Goal: Communication & Community: Ask a question

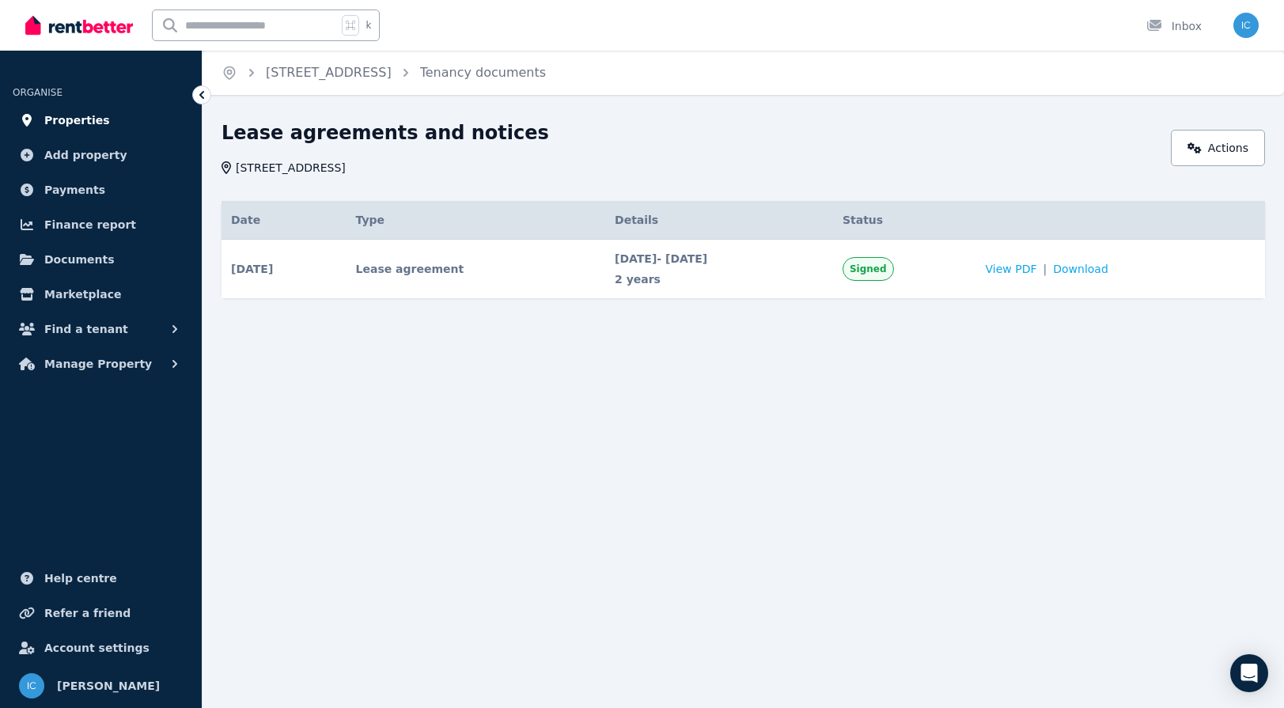
click at [116, 120] on link "Properties" at bounding box center [101, 120] width 176 height 32
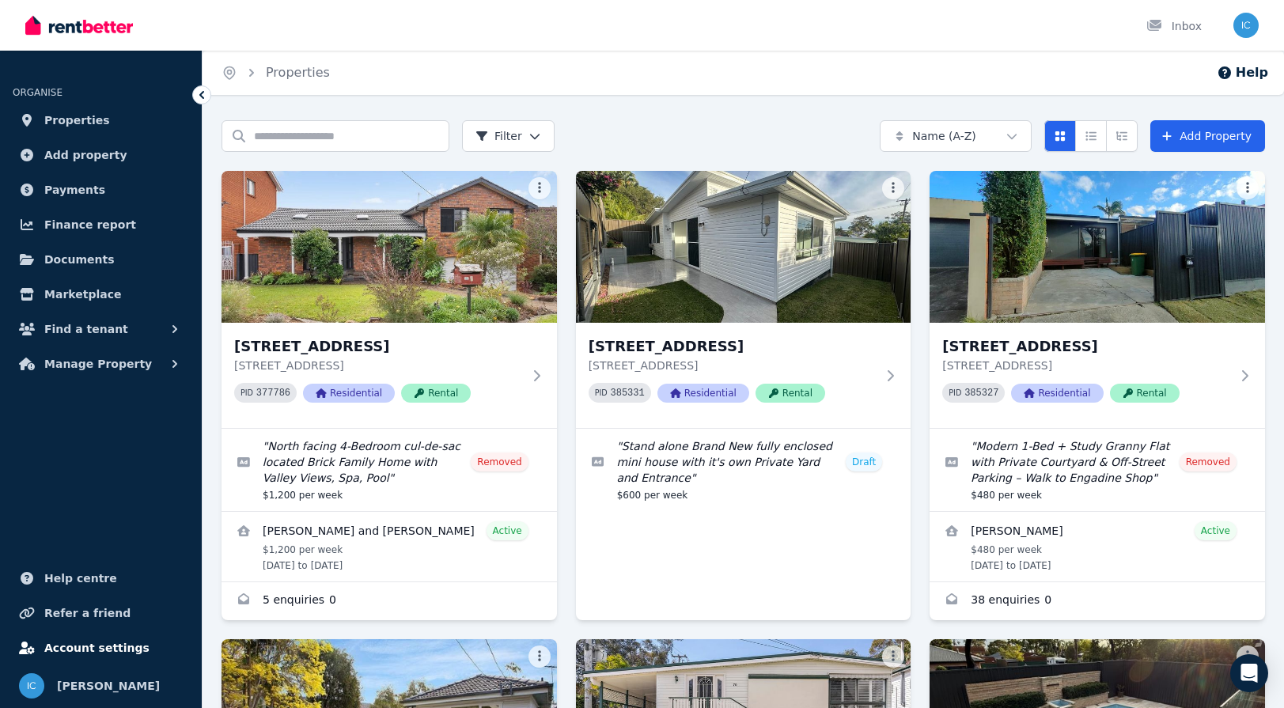
click at [109, 649] on span "Account settings" at bounding box center [96, 647] width 105 height 19
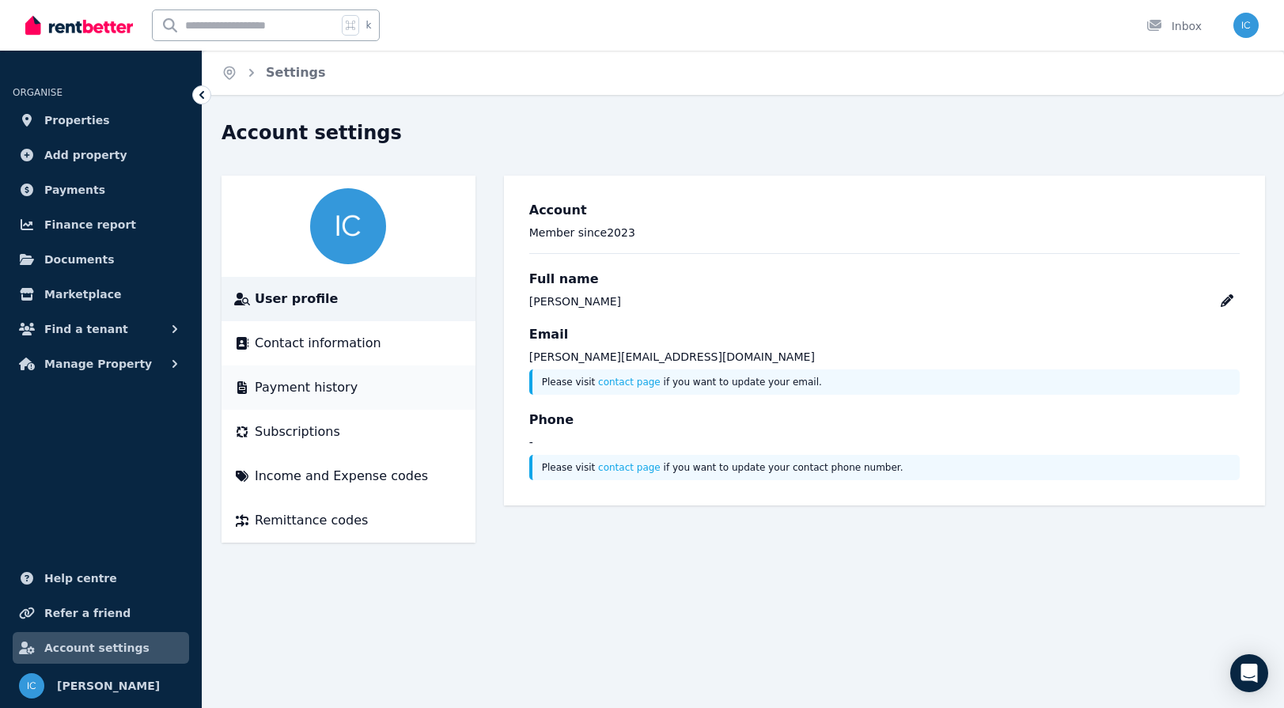
click at [320, 396] on span "Payment history" at bounding box center [306, 387] width 103 height 19
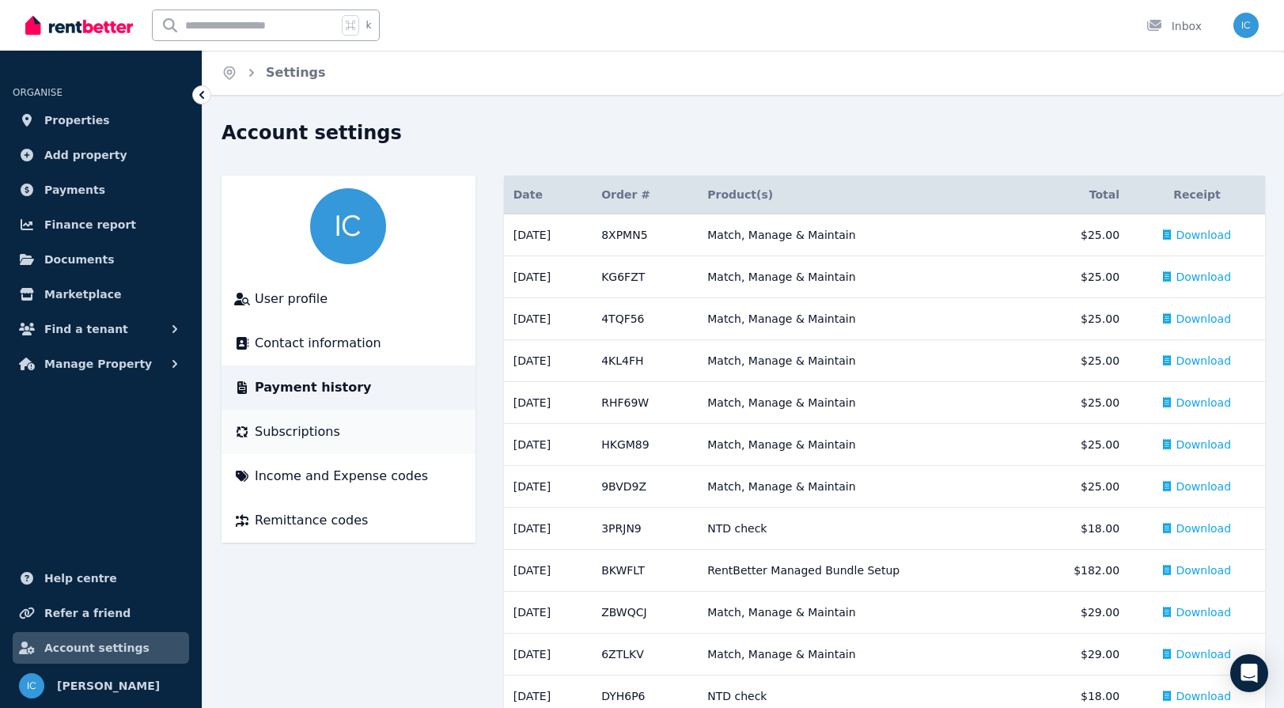
click at [322, 429] on span "Subscriptions" at bounding box center [297, 431] width 85 height 19
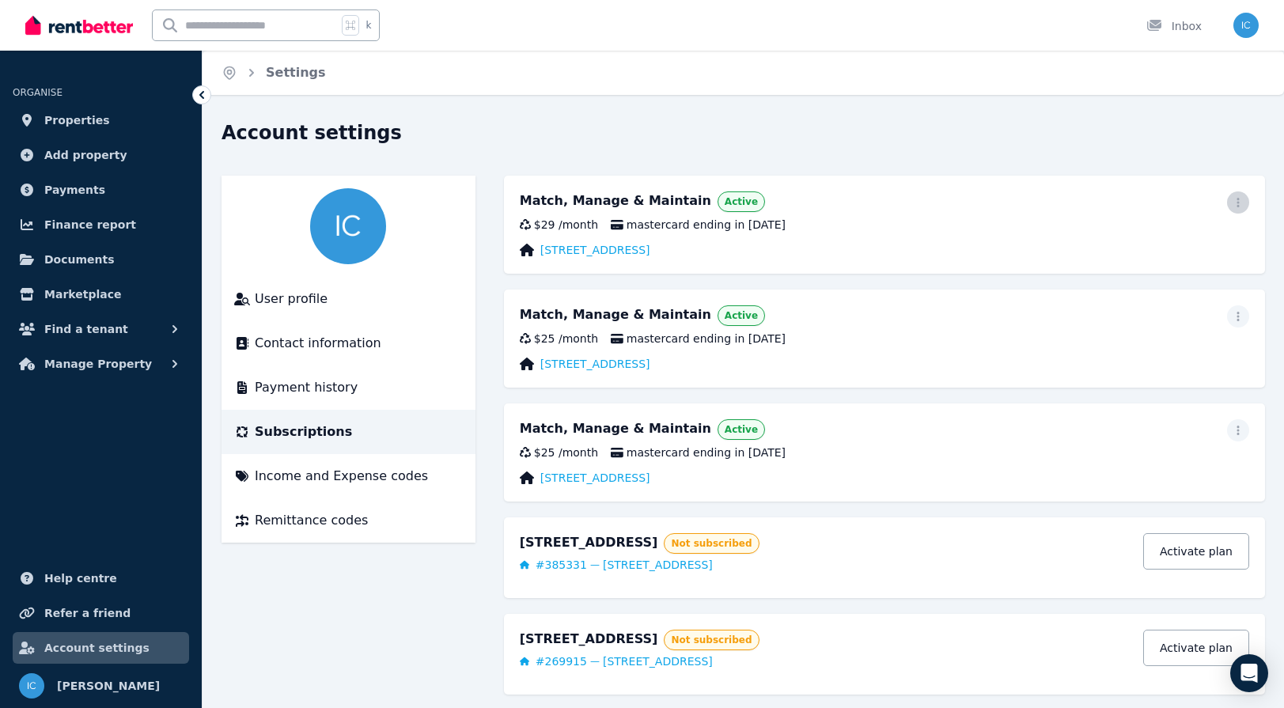
click at [1235, 199] on icon "button" at bounding box center [1238, 202] width 13 height 11
click at [1189, 243] on span "Update payment method" at bounding box center [1166, 255] width 139 height 38
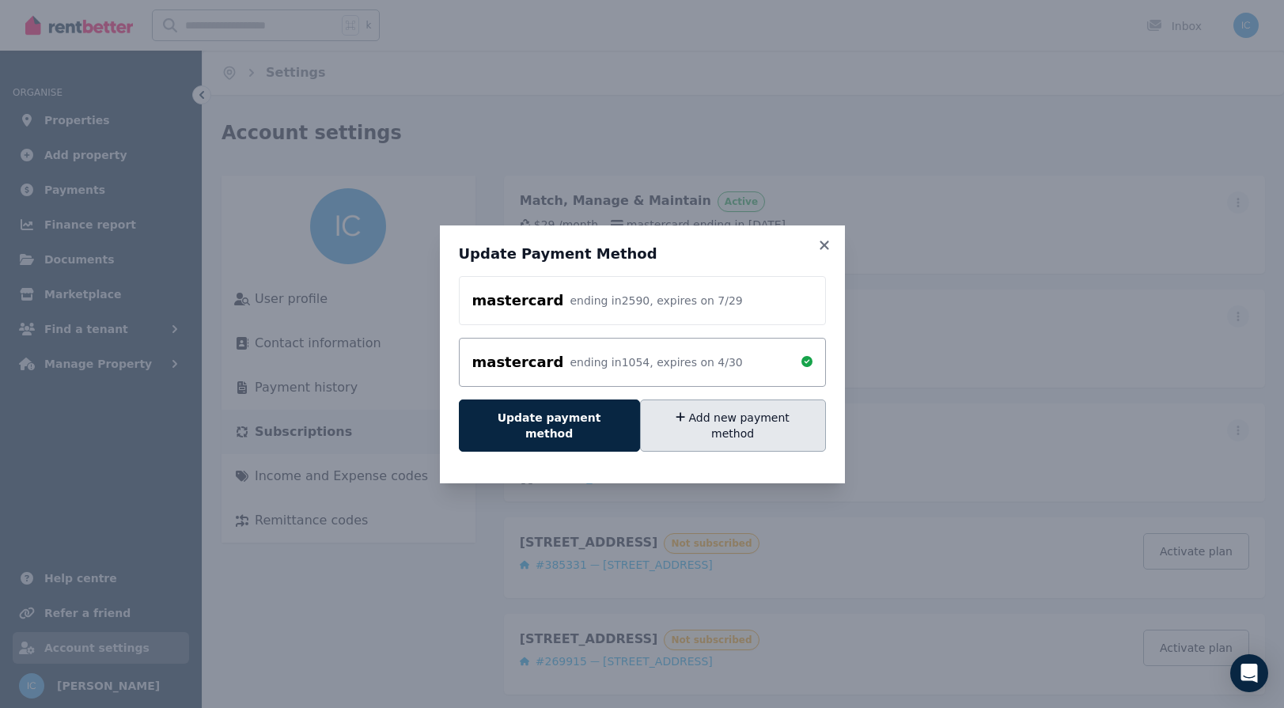
click at [703, 420] on button "Add new payment method" at bounding box center [733, 425] width 186 height 52
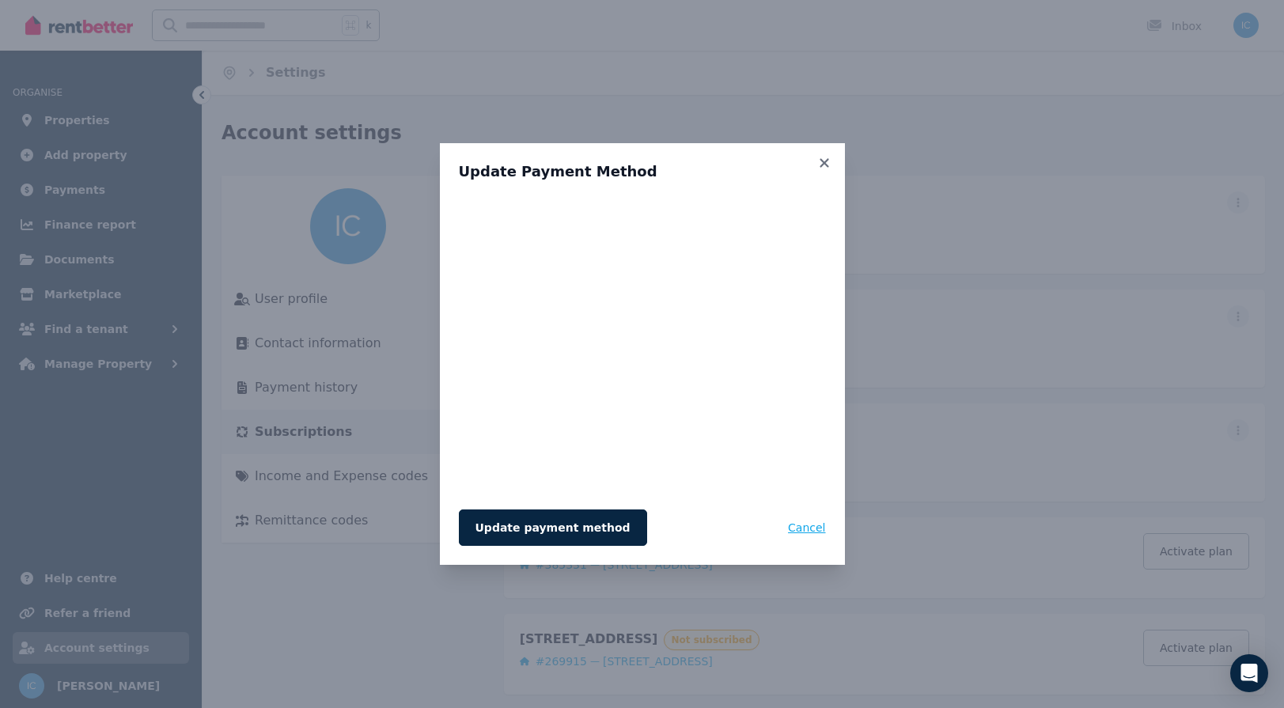
click at [801, 526] on button "Cancel" at bounding box center [806, 527] width 37 height 36
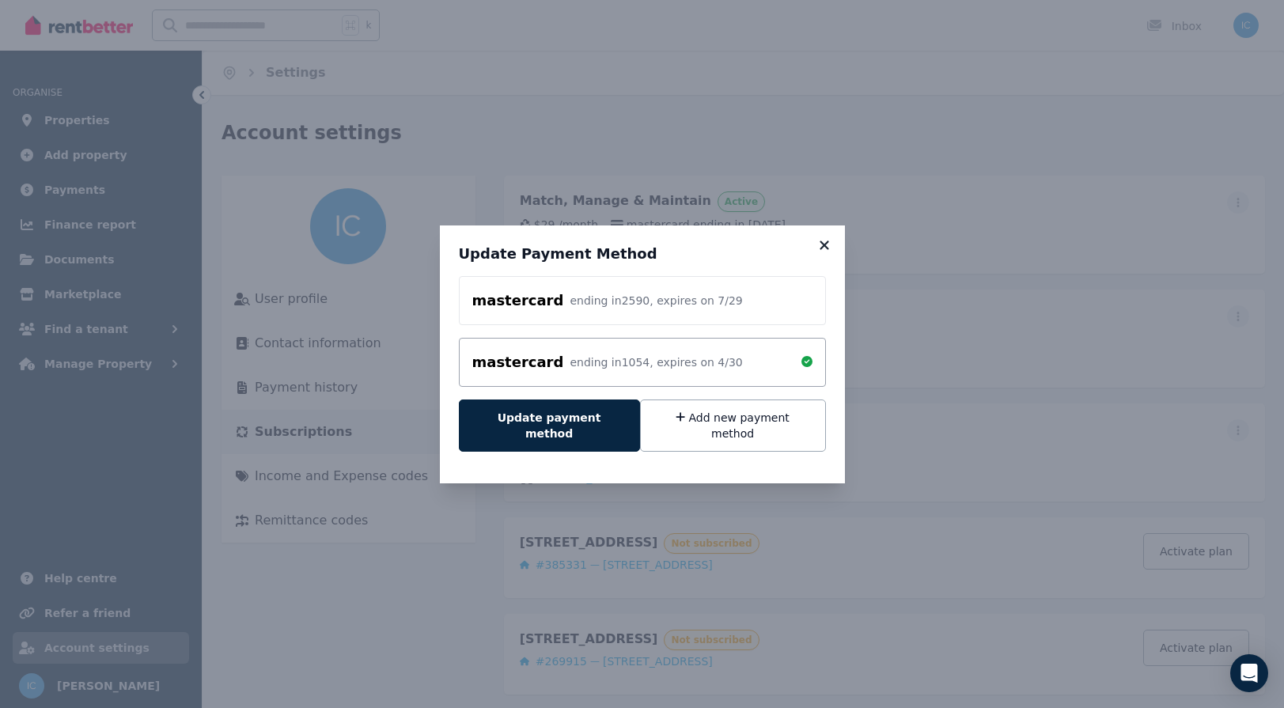
click at [823, 249] on icon at bounding box center [824, 245] width 16 height 14
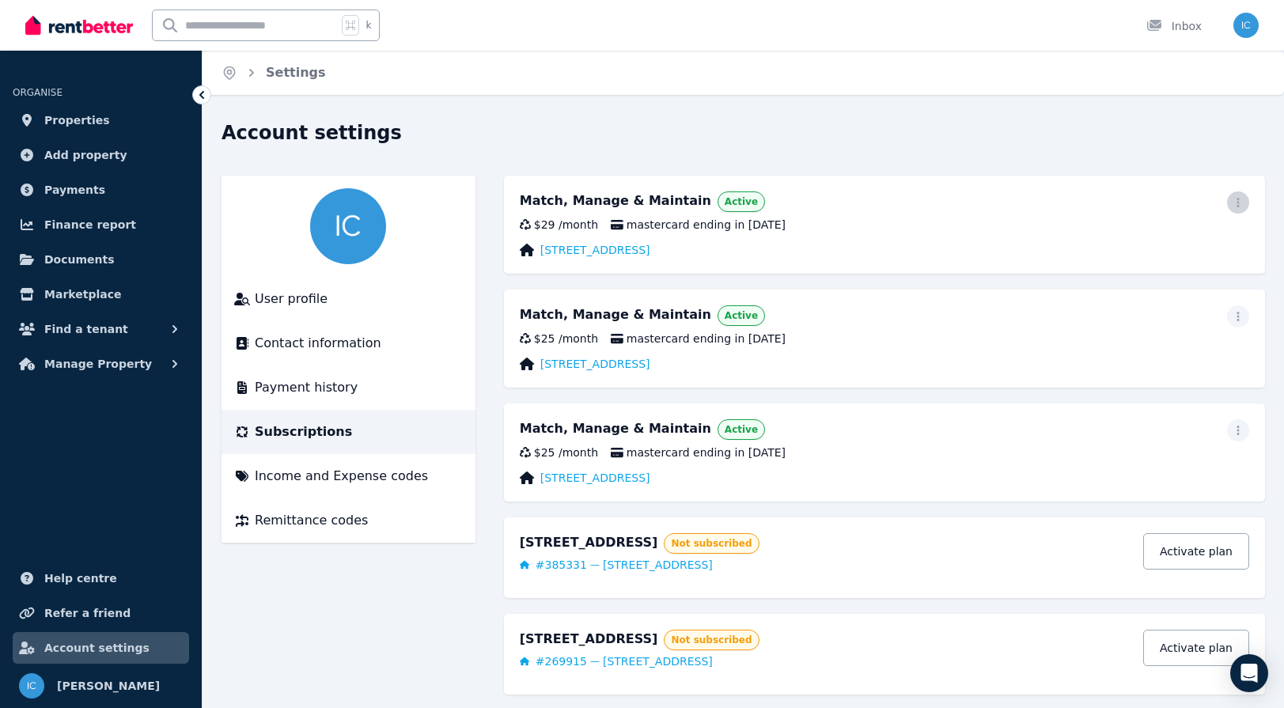
click at [1237, 201] on icon "button" at bounding box center [1238, 202] width 13 height 11
click at [1148, 248] on span "Update payment method" at bounding box center [1166, 255] width 139 height 38
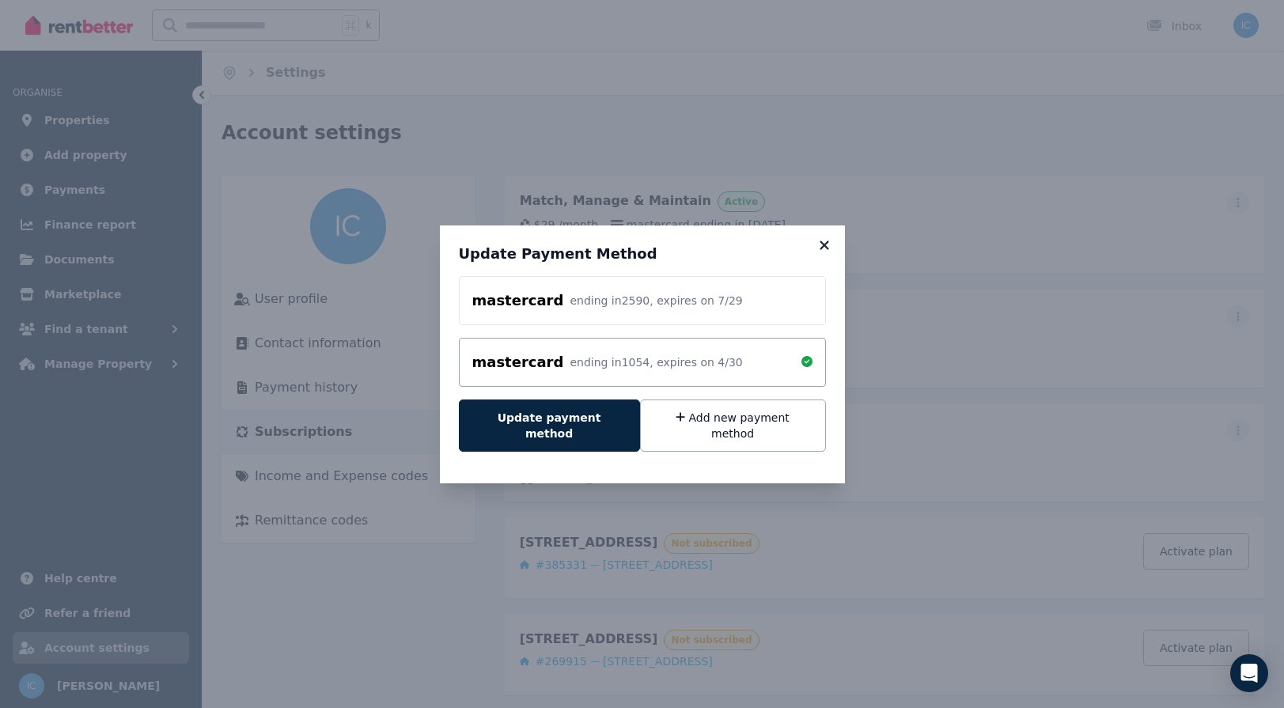
click at [825, 249] on icon at bounding box center [823, 244] width 9 height 9
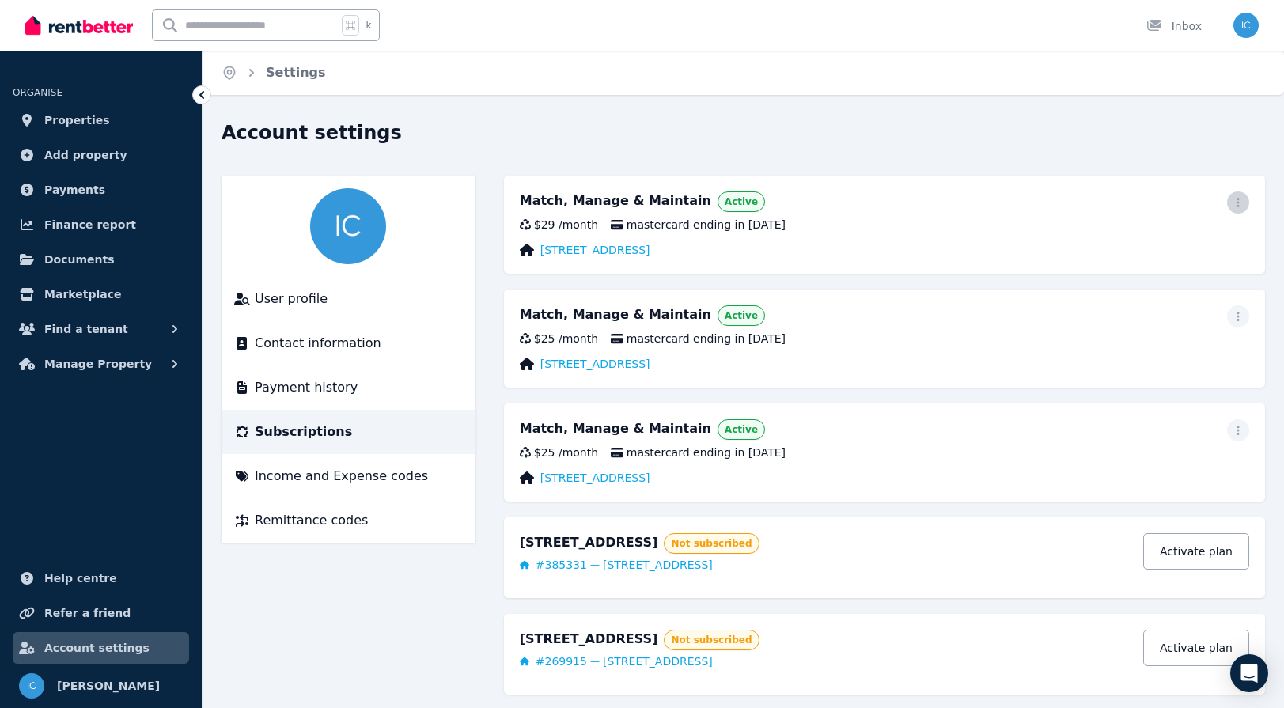
click at [1239, 202] on icon "button" at bounding box center [1238, 202] width 13 height 11
click at [1170, 240] on span "Update payment method" at bounding box center [1166, 255] width 139 height 38
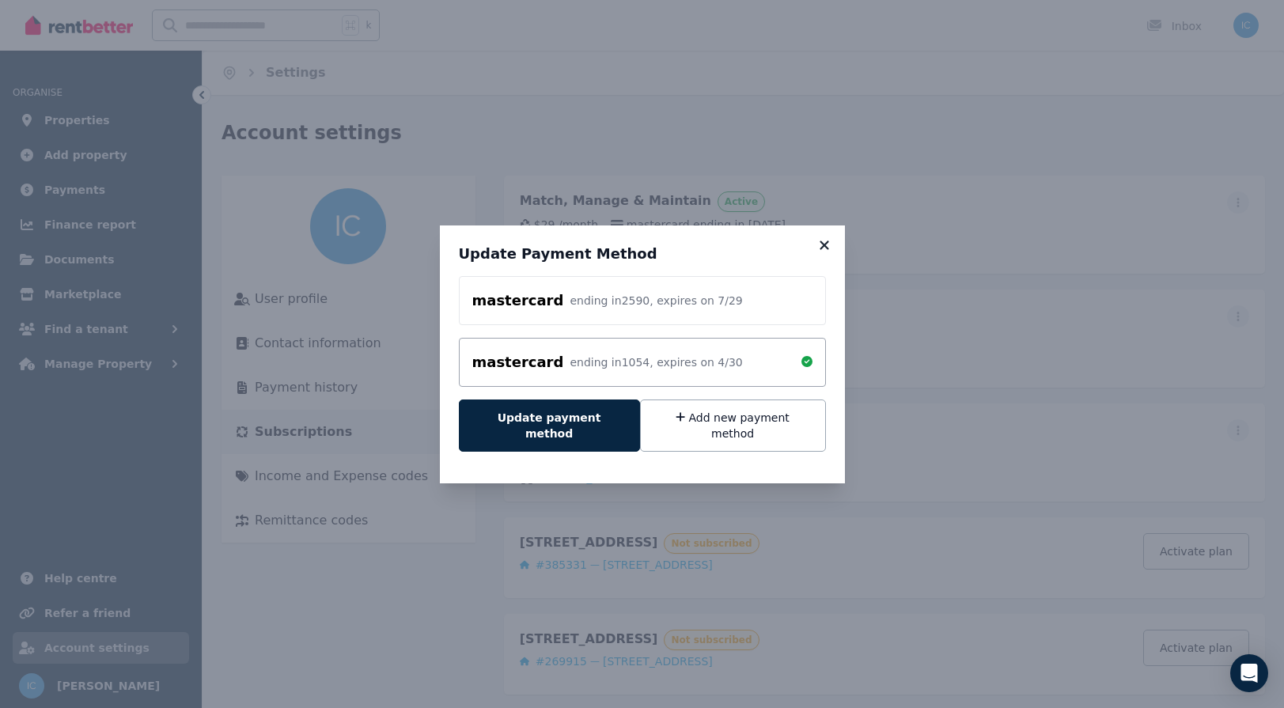
click at [820, 252] on icon at bounding box center [824, 245] width 16 height 14
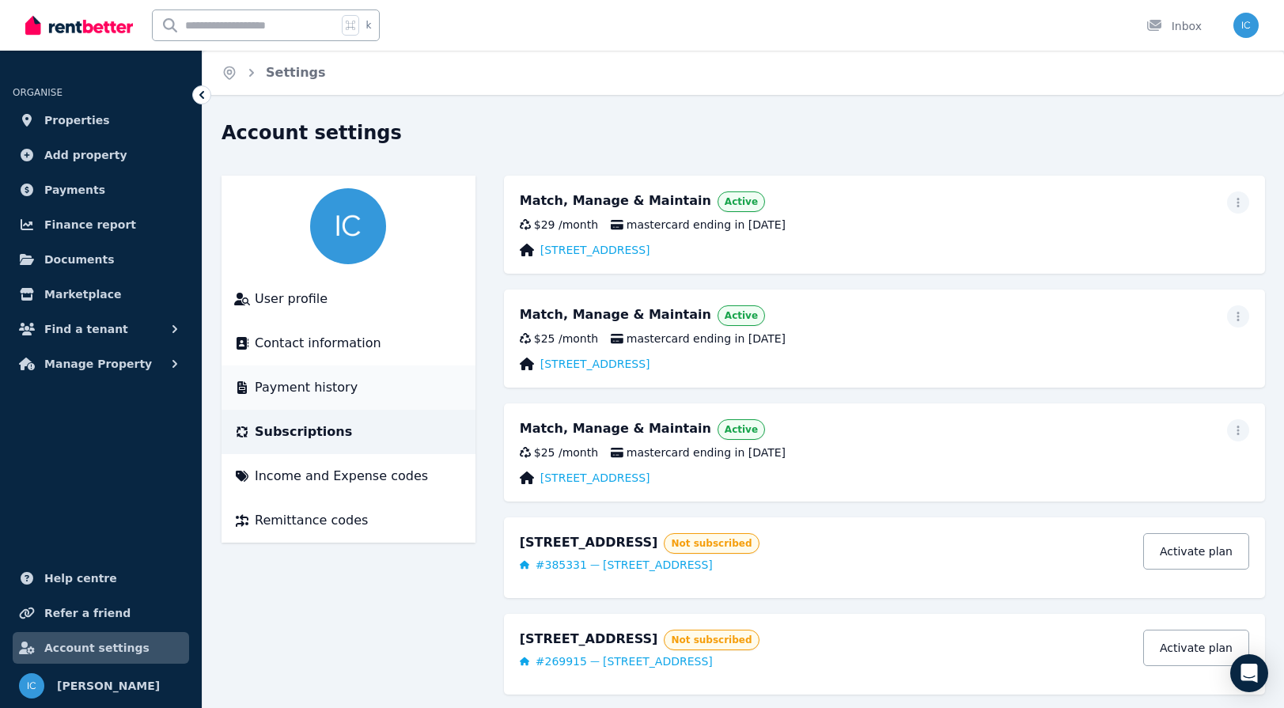
click at [315, 391] on span "Payment history" at bounding box center [306, 387] width 103 height 19
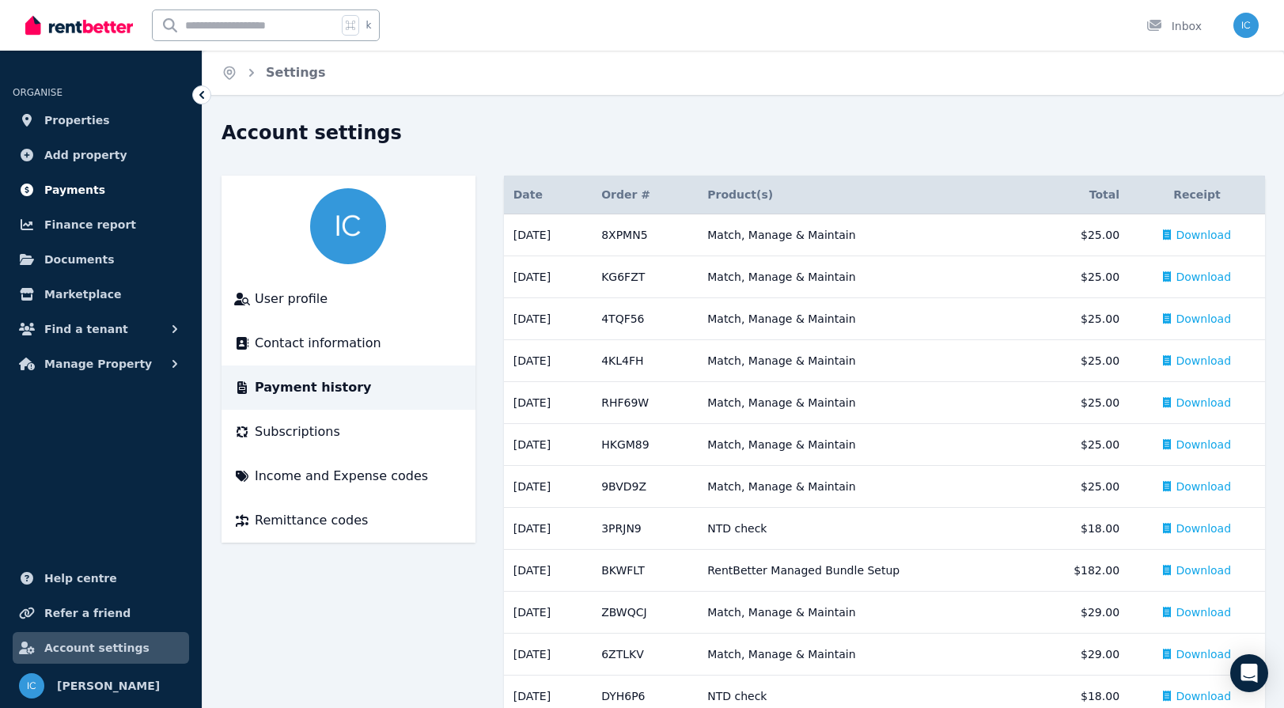
click at [85, 180] on span "Payments" at bounding box center [74, 189] width 61 height 19
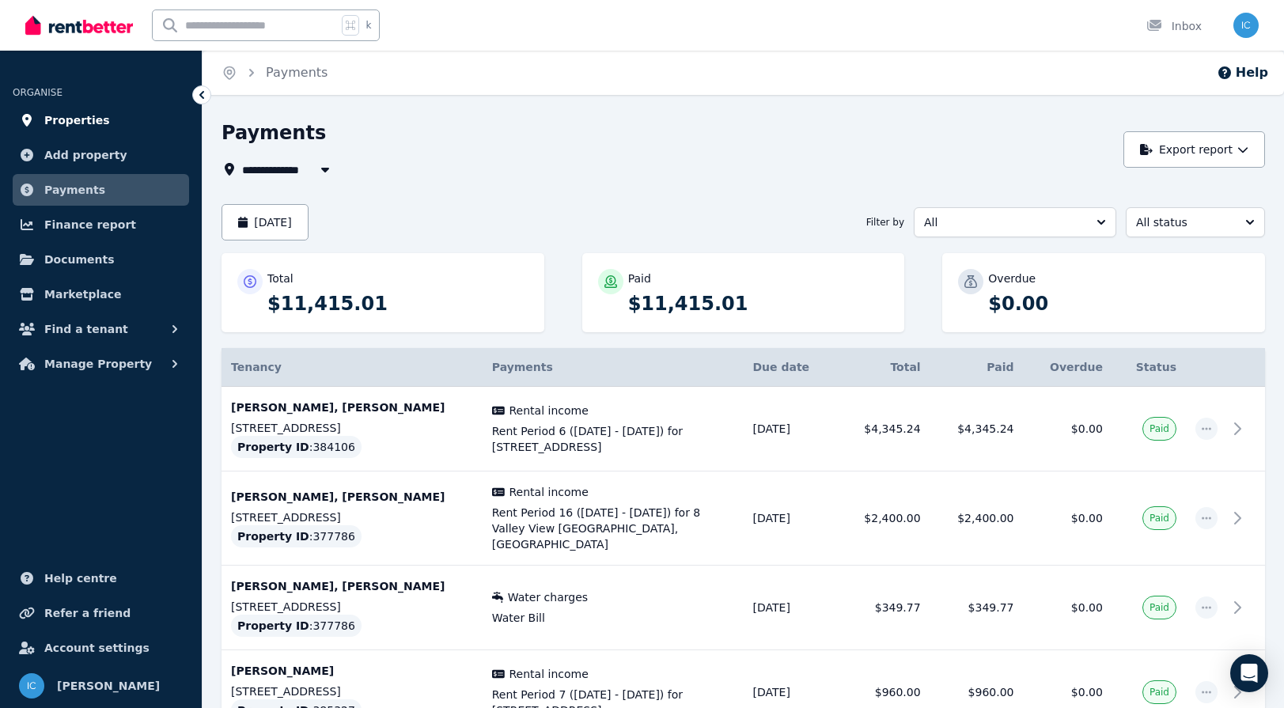
click at [97, 129] on span "Properties" at bounding box center [77, 120] width 66 height 19
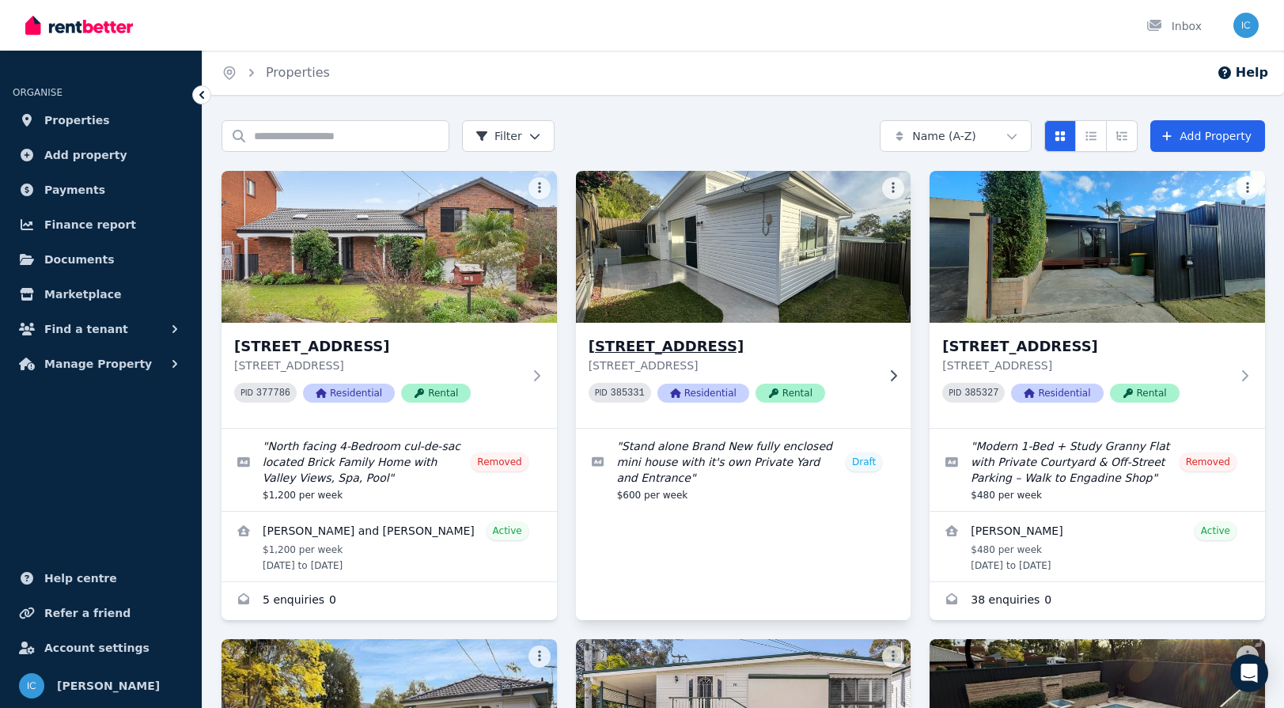
scroll to position [437, 0]
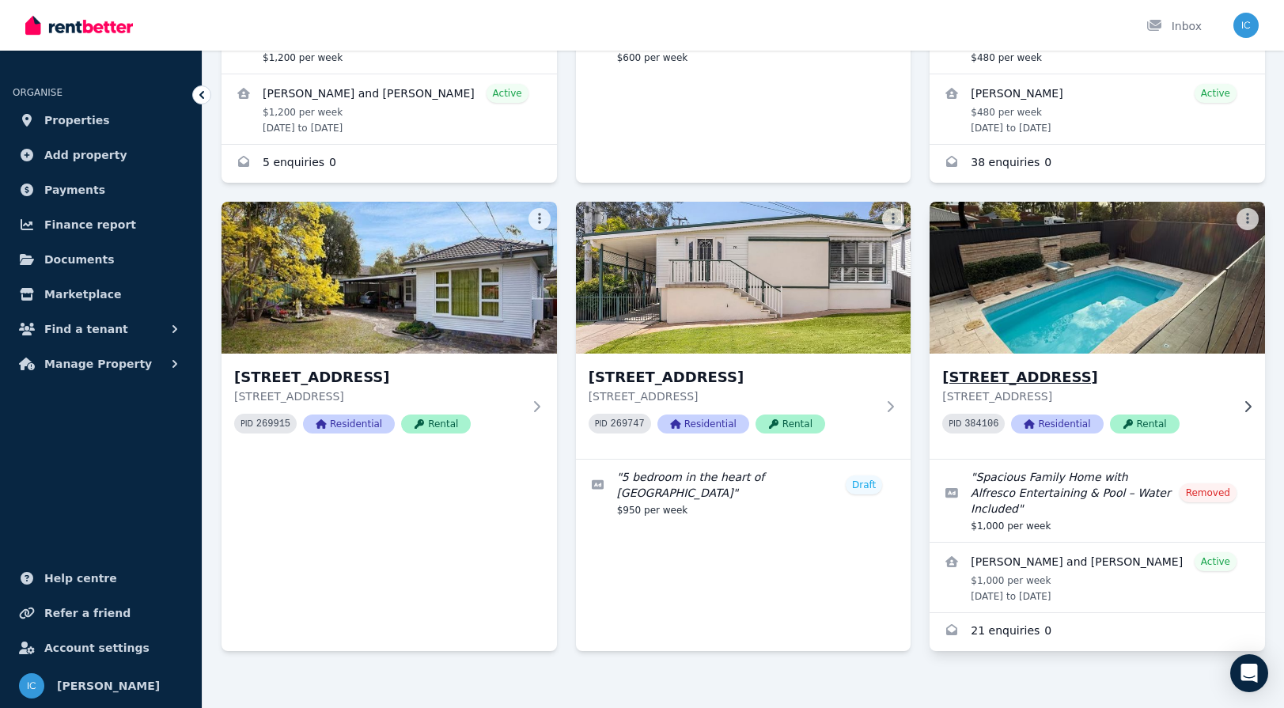
click at [1051, 314] on img at bounding box center [1097, 278] width 352 height 160
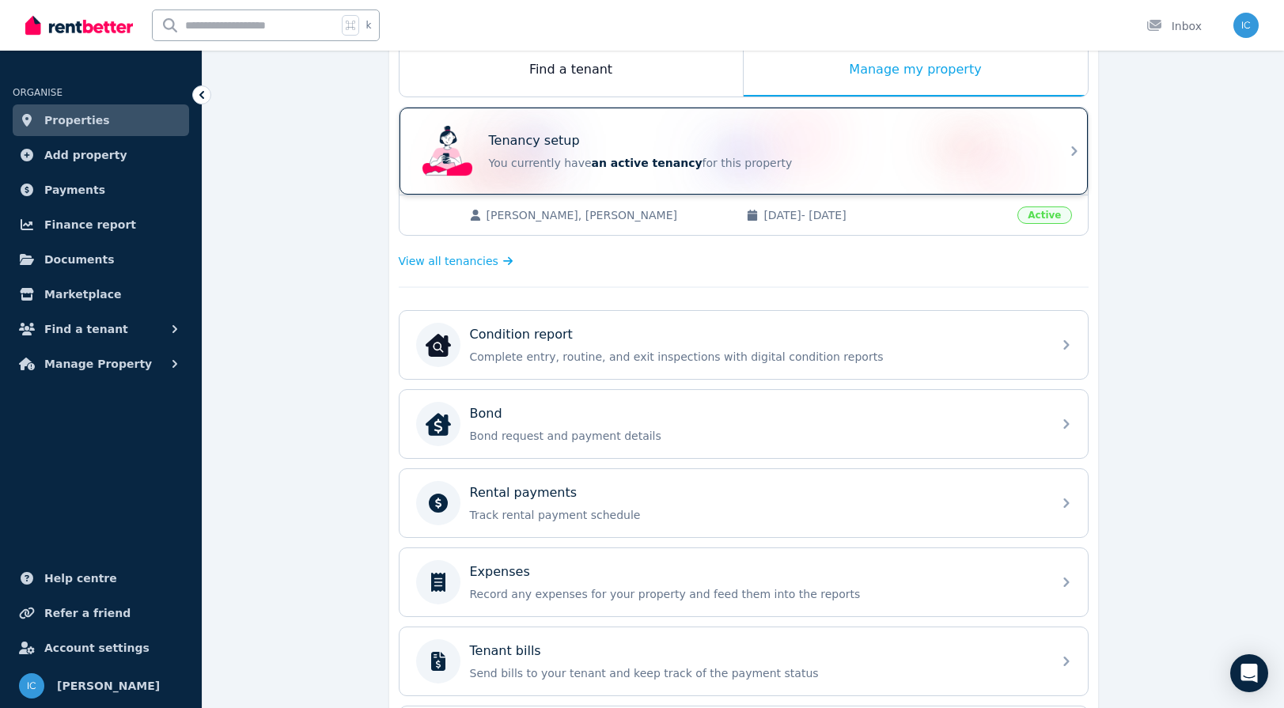
scroll to position [456, 0]
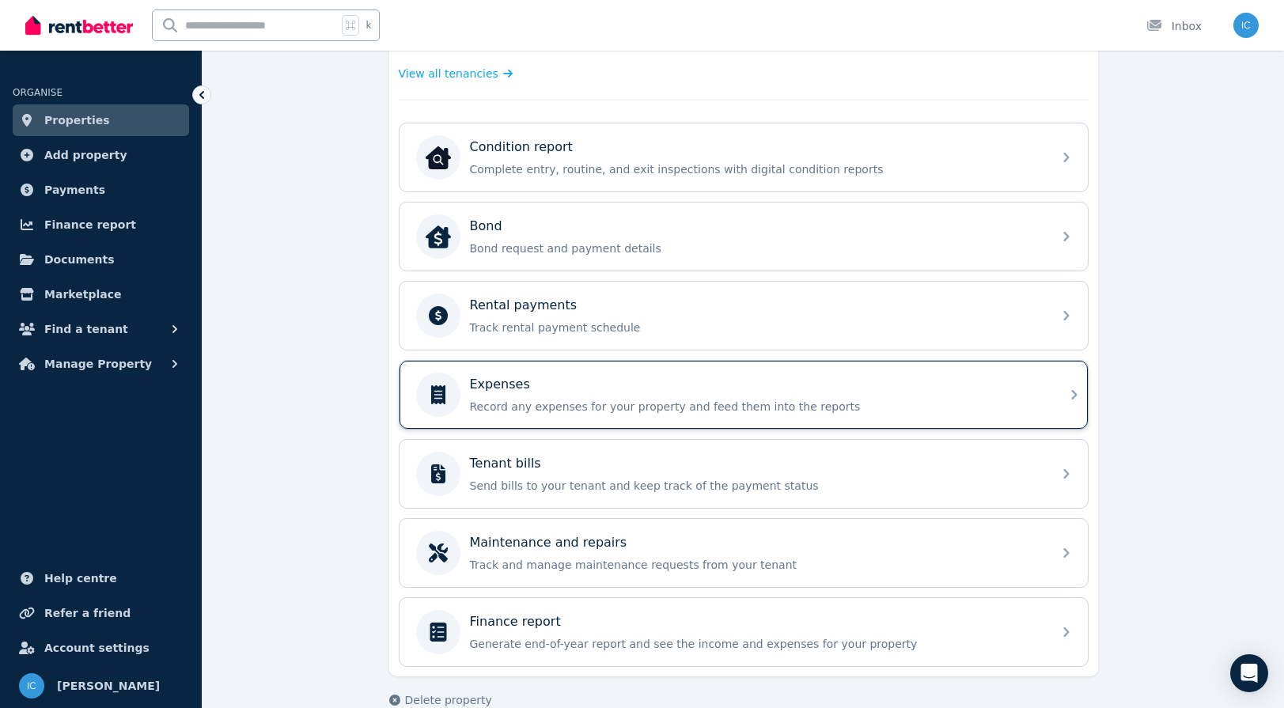
click at [657, 388] on div "Expenses" at bounding box center [756, 384] width 573 height 19
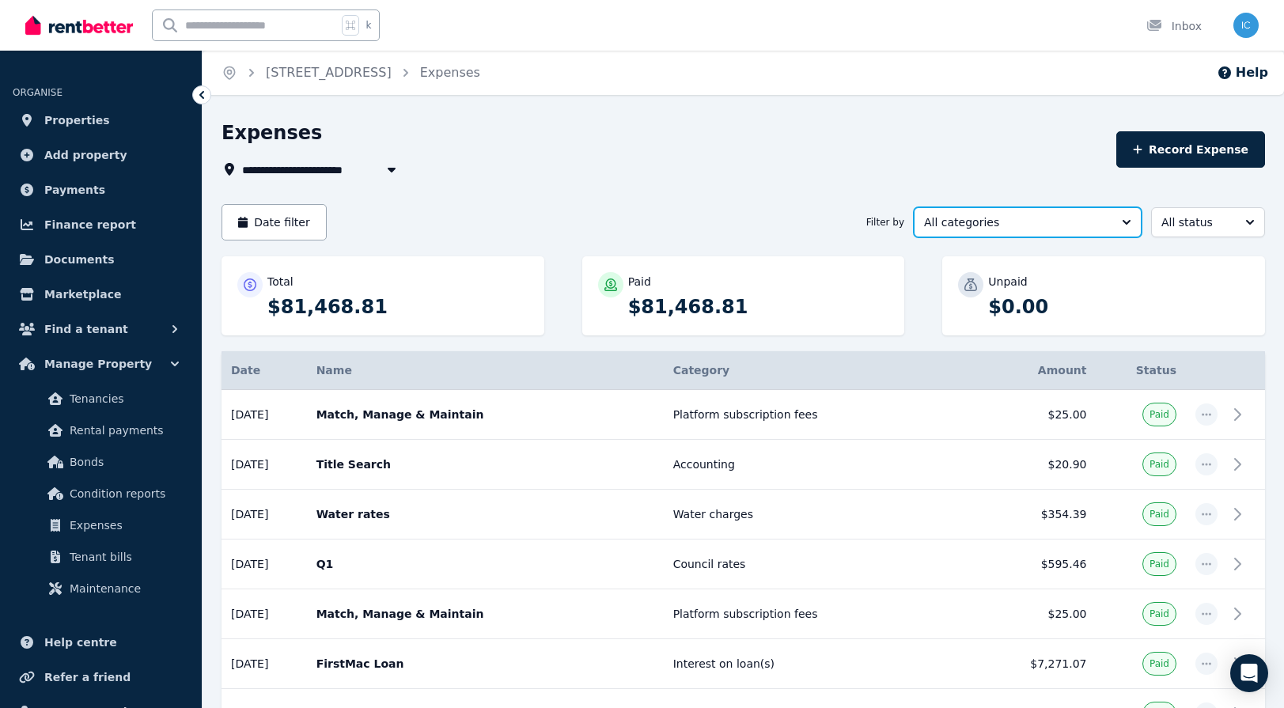
click at [1028, 218] on span "All categories" at bounding box center [1016, 222] width 185 height 16
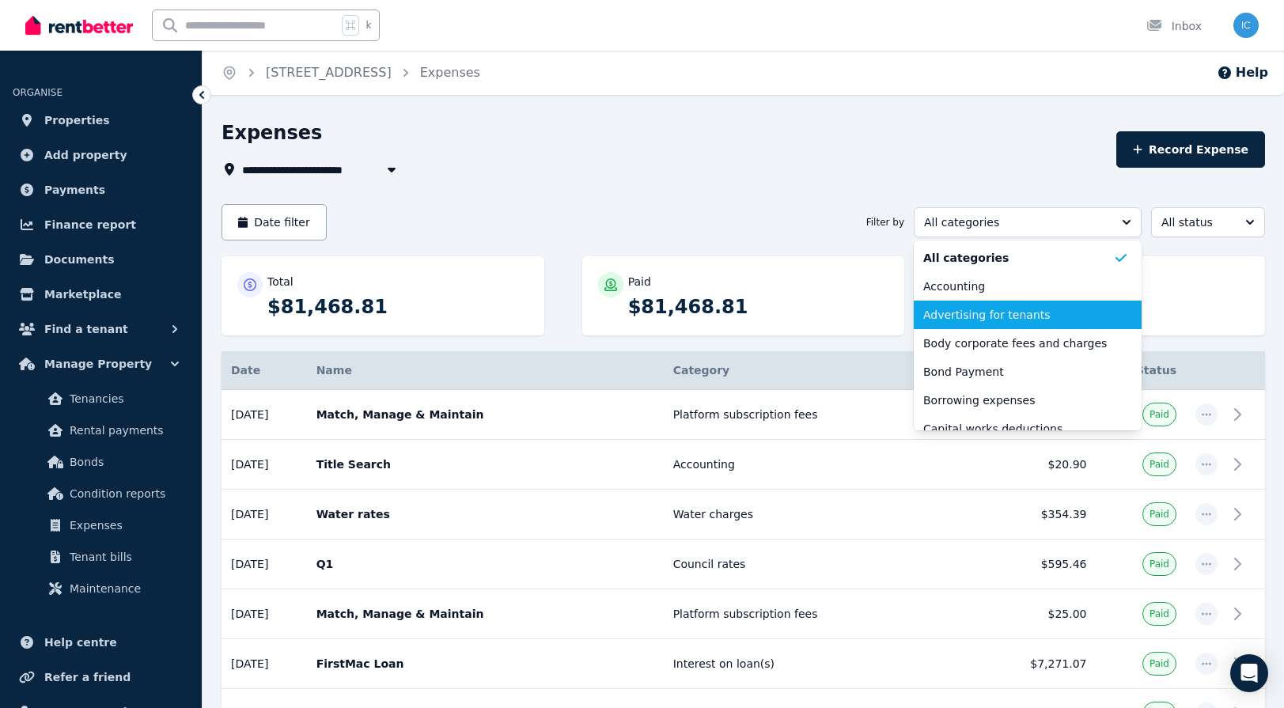
click at [1004, 314] on span "Advertising for tenants" at bounding box center [1018, 315] width 190 height 16
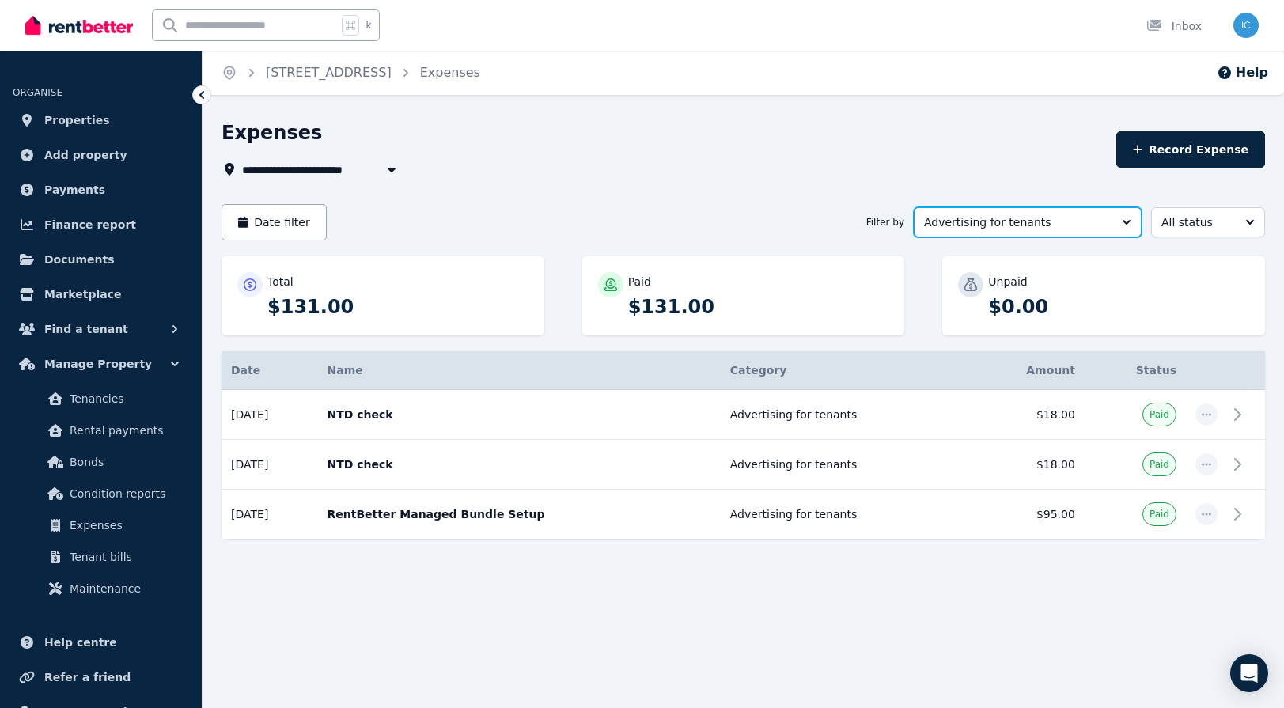
click at [961, 226] on span "Advertising for tenants" at bounding box center [1016, 222] width 185 height 16
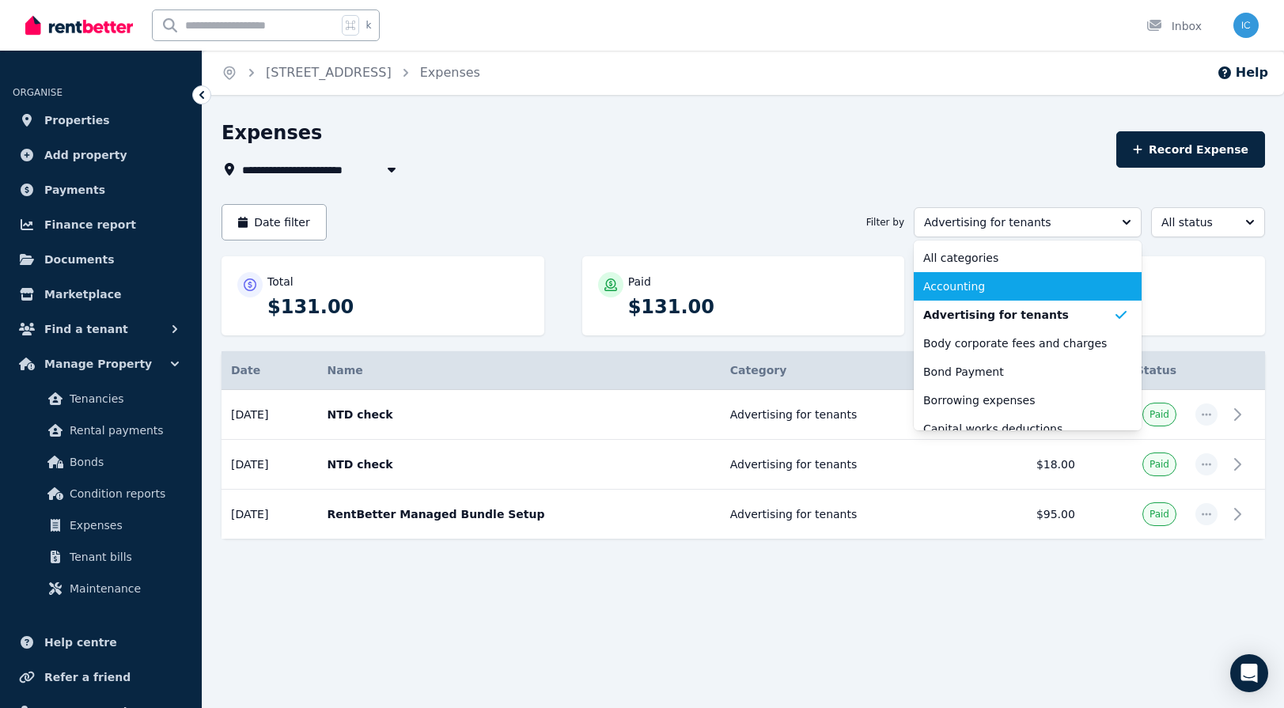
click at [967, 291] on span "Accounting" at bounding box center [1018, 286] width 190 height 16
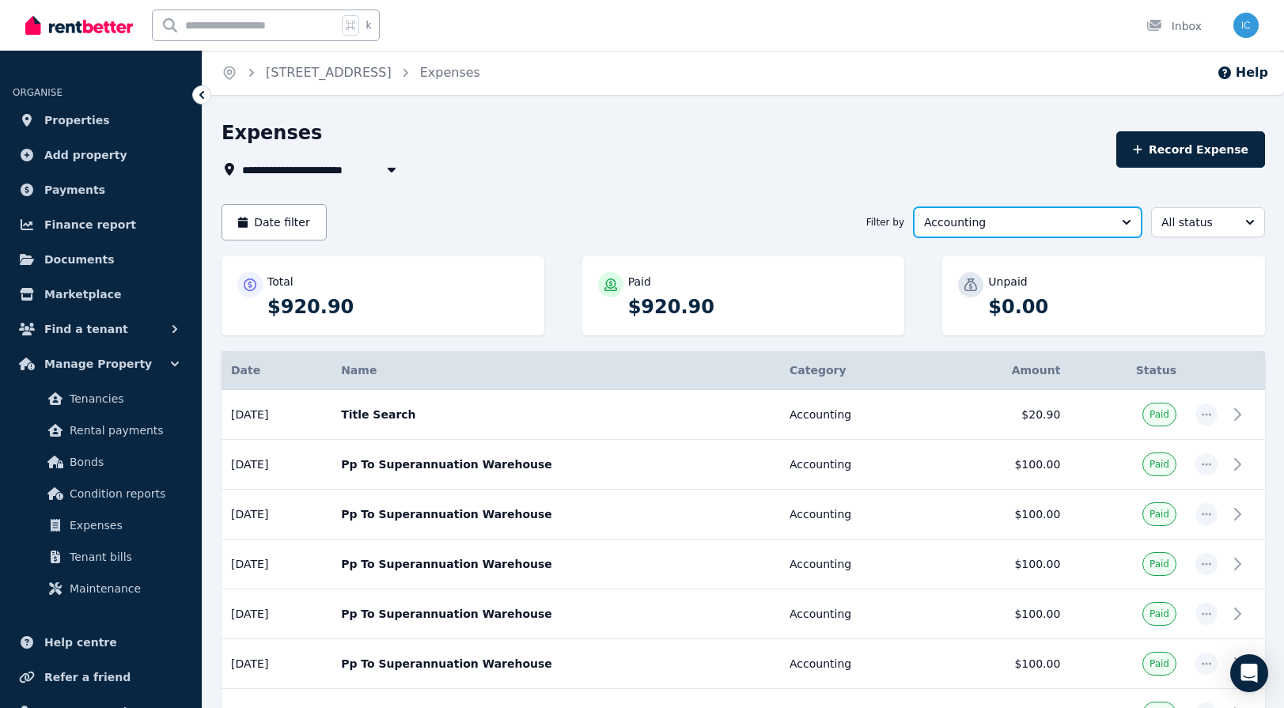
click at [1015, 232] on button "Accounting" at bounding box center [1028, 222] width 228 height 30
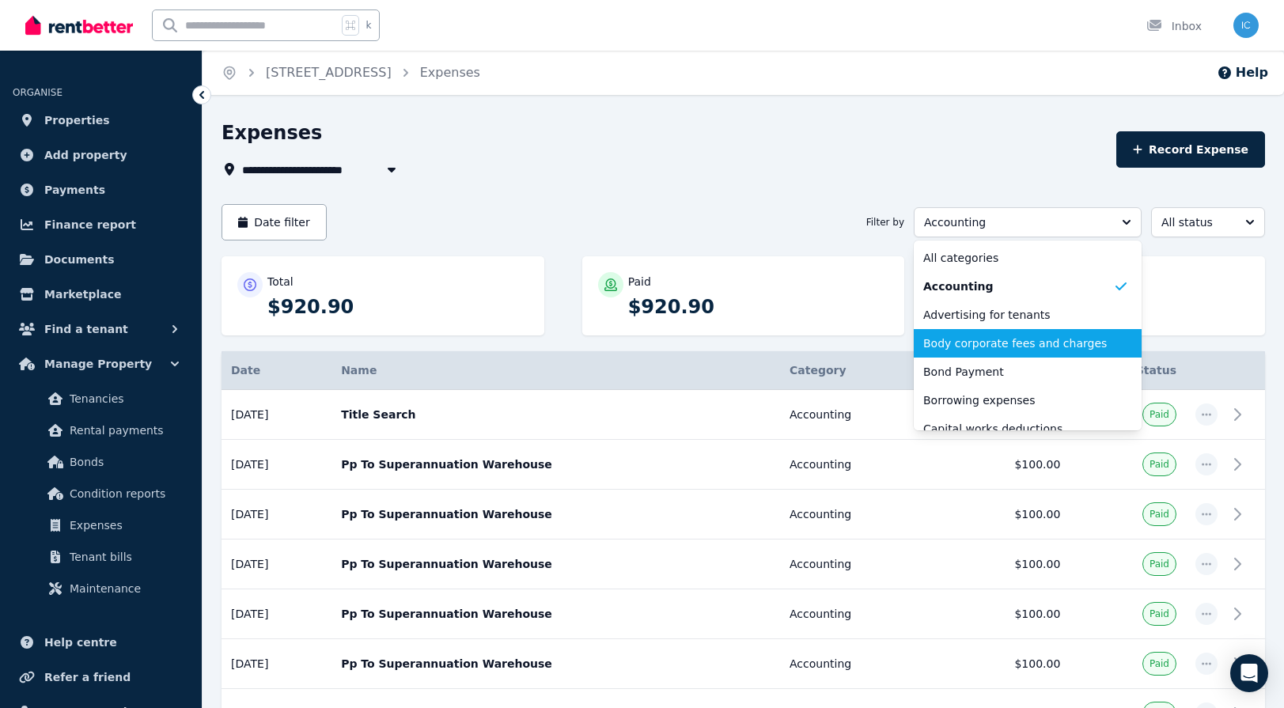
click at [1014, 352] on li "Body corporate fees and charges" at bounding box center [1028, 343] width 228 height 28
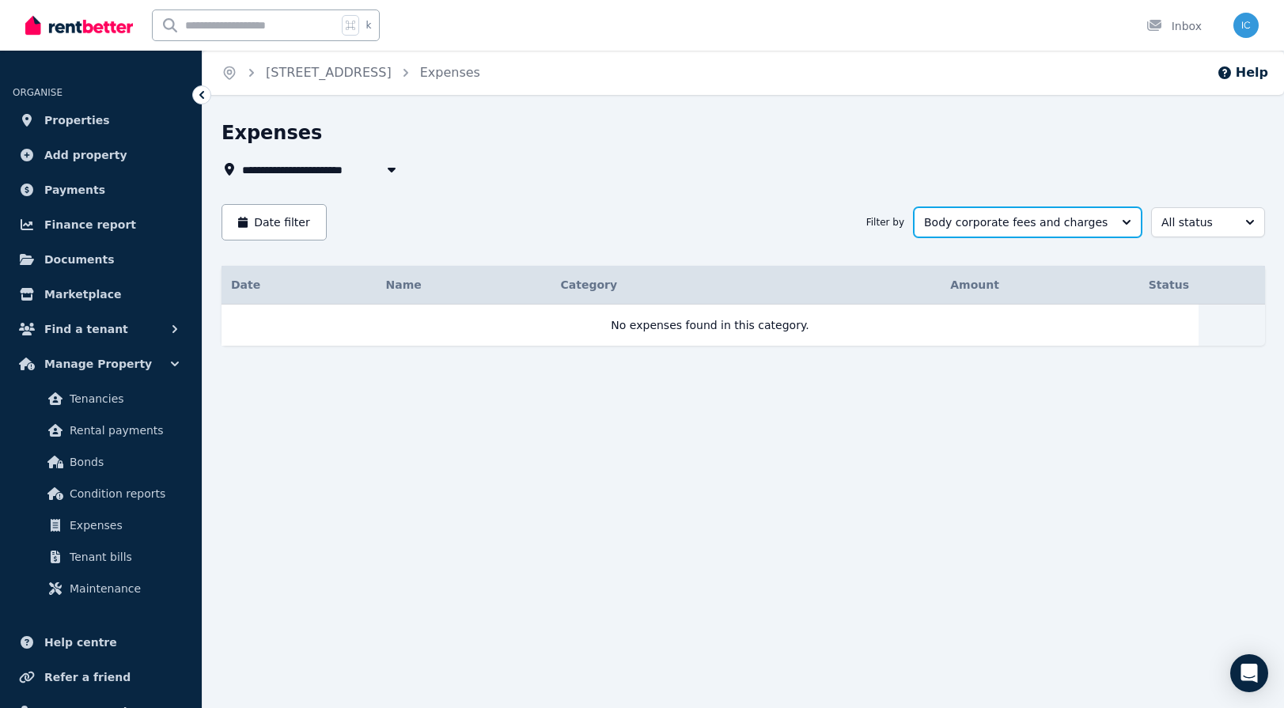
click at [1016, 228] on span "Body corporate fees and charges" at bounding box center [1016, 222] width 185 height 16
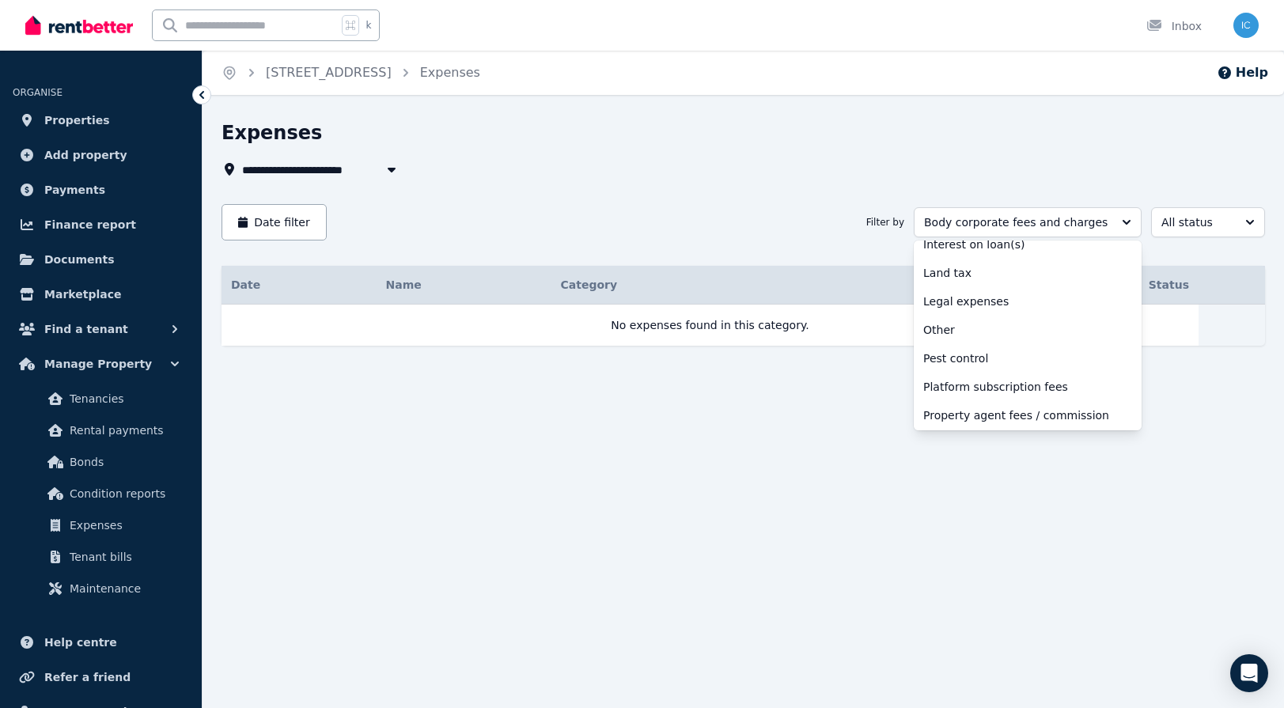
scroll to position [414, 0]
click at [986, 391] on span "Platform subscription fees" at bounding box center [1018, 385] width 190 height 16
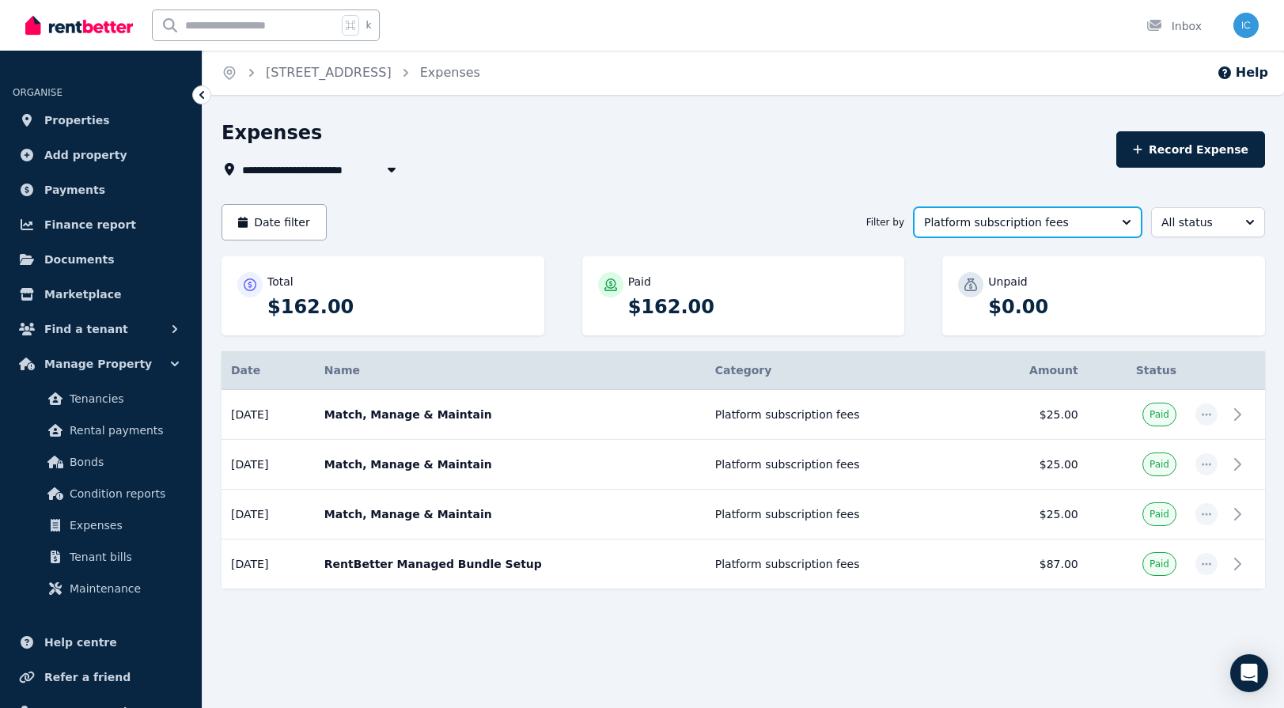
click at [1039, 222] on span "Platform subscription fees" at bounding box center [1016, 222] width 185 height 16
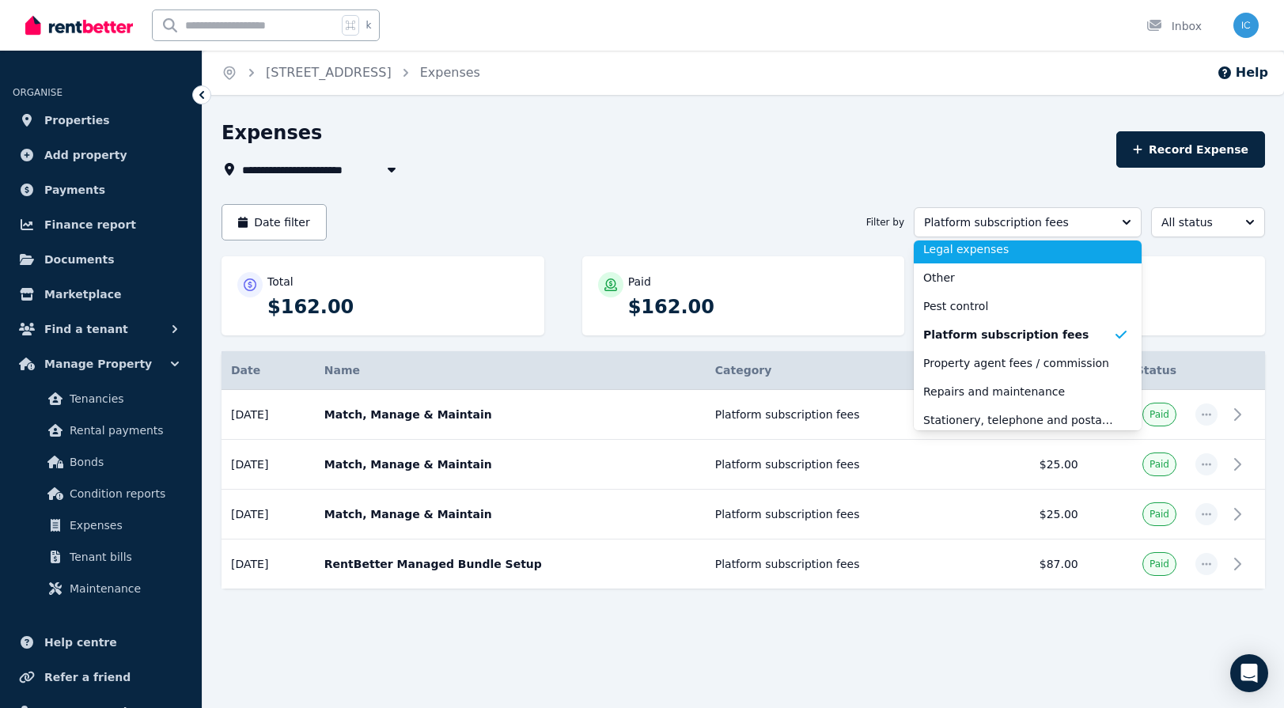
scroll to position [491, 0]
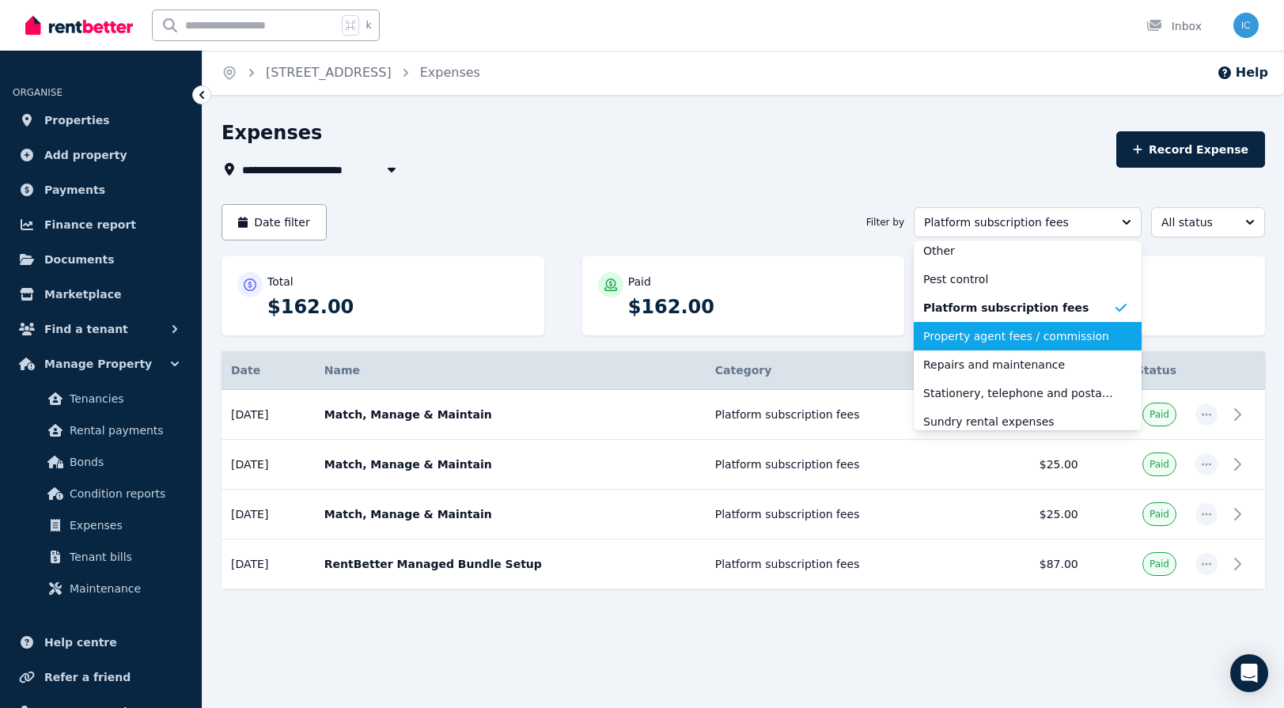
click at [1027, 342] on span "Property agent fees / commission" at bounding box center [1018, 336] width 190 height 16
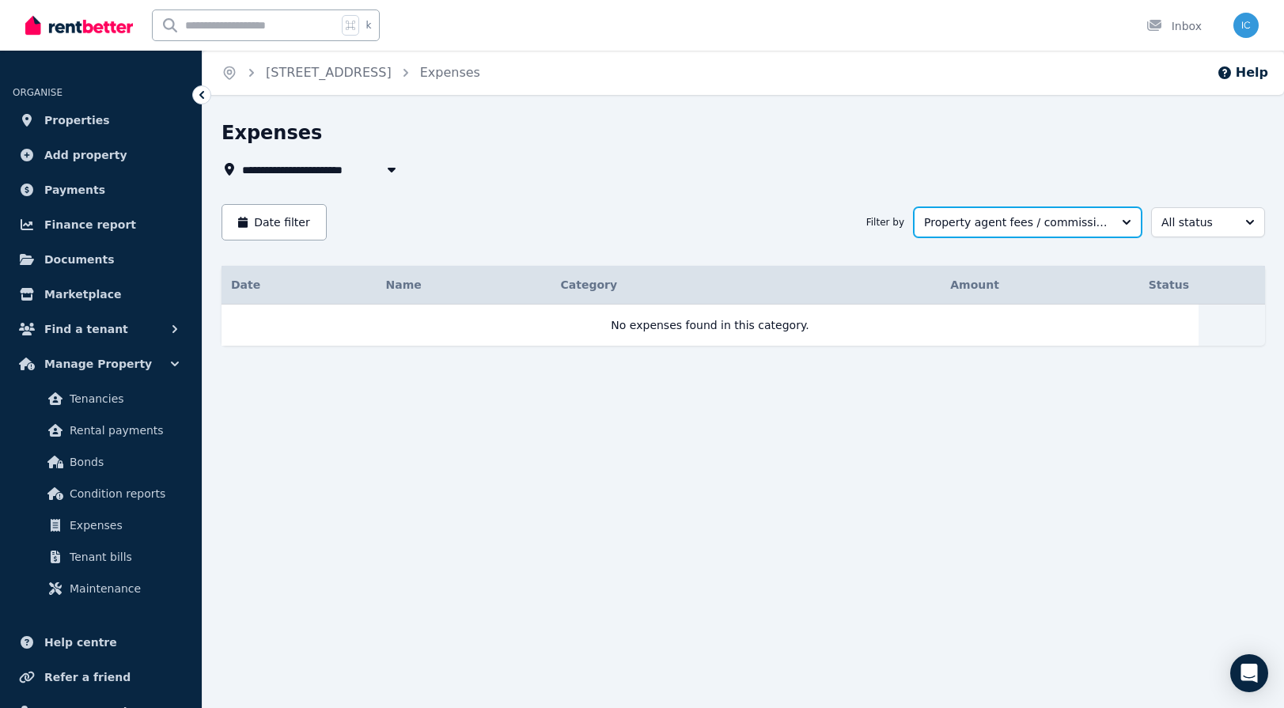
click at [1001, 225] on span "Property agent fees / commission" at bounding box center [1016, 222] width 185 height 16
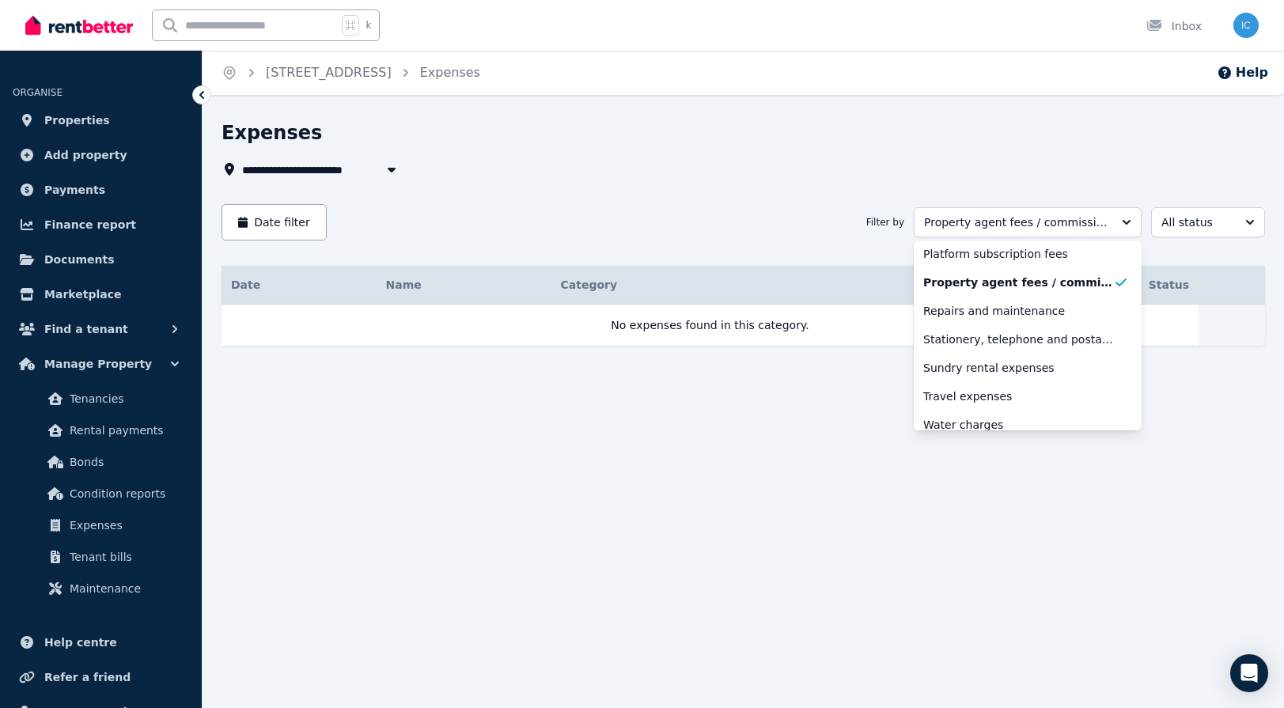
scroll to position [557, 0]
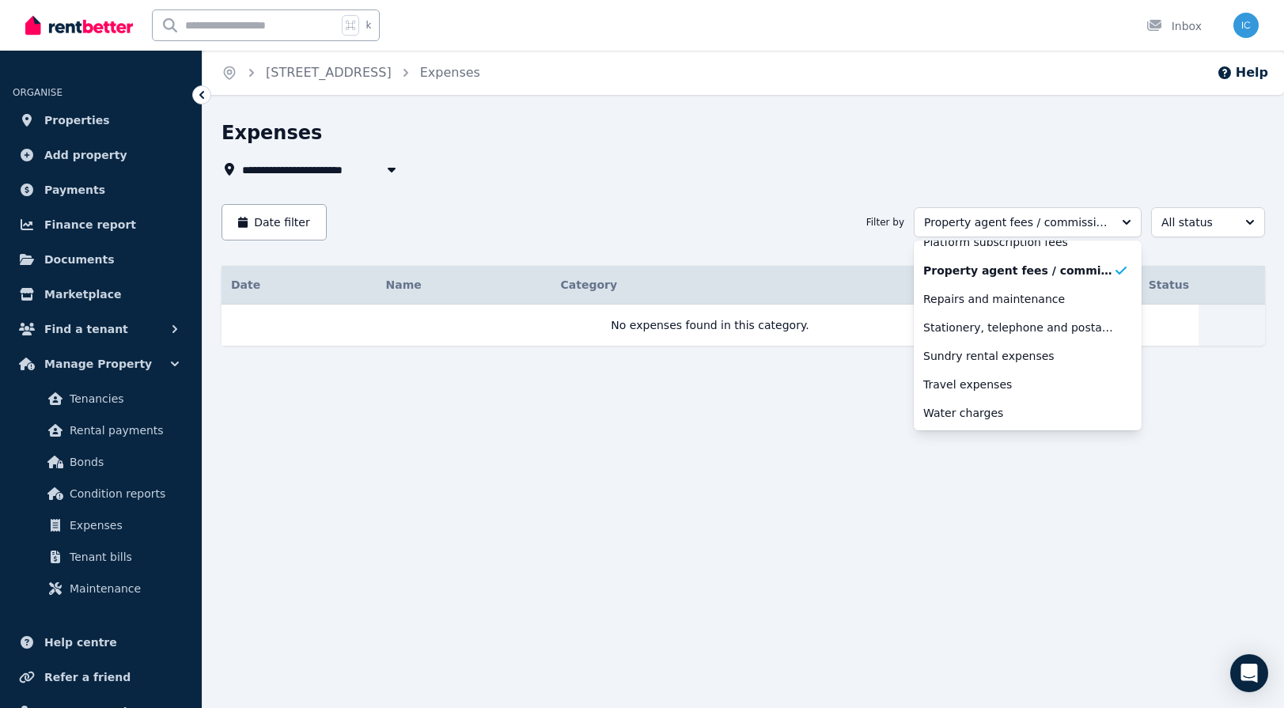
click at [830, 564] on div "**********" at bounding box center [642, 354] width 1284 height 708
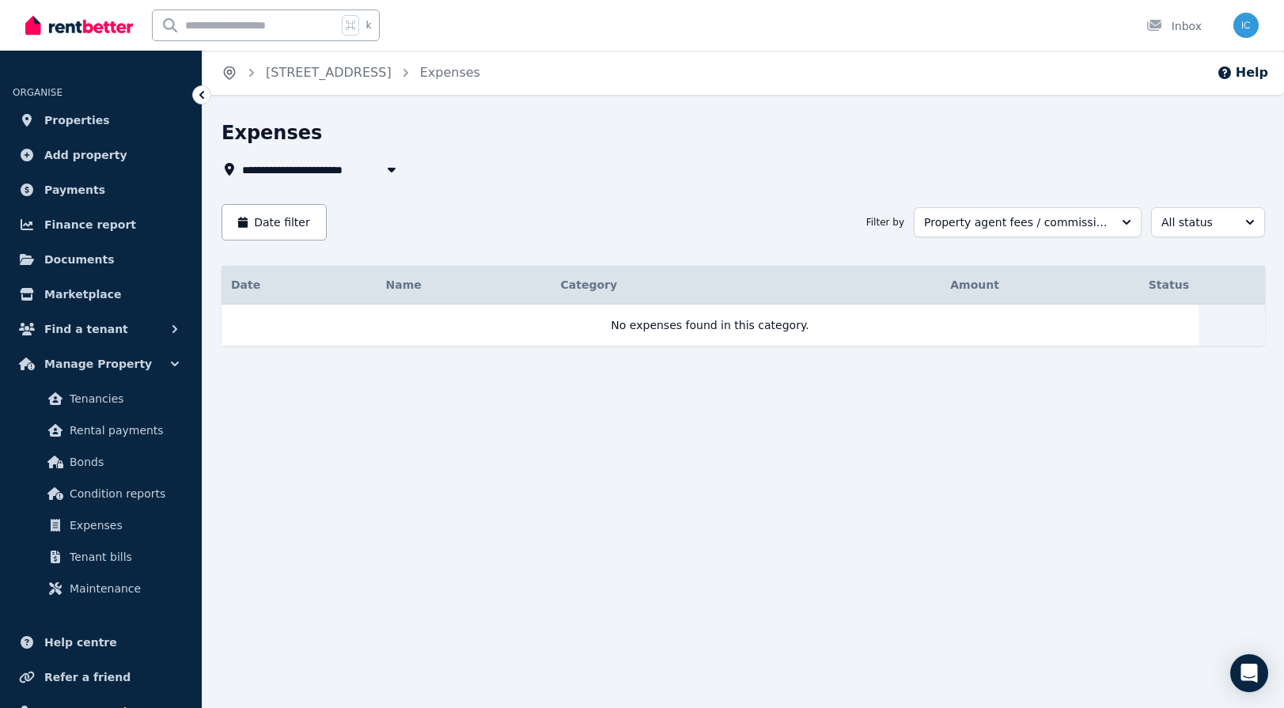
click at [235, 70] on icon "Breadcrumb" at bounding box center [229, 73] width 16 height 16
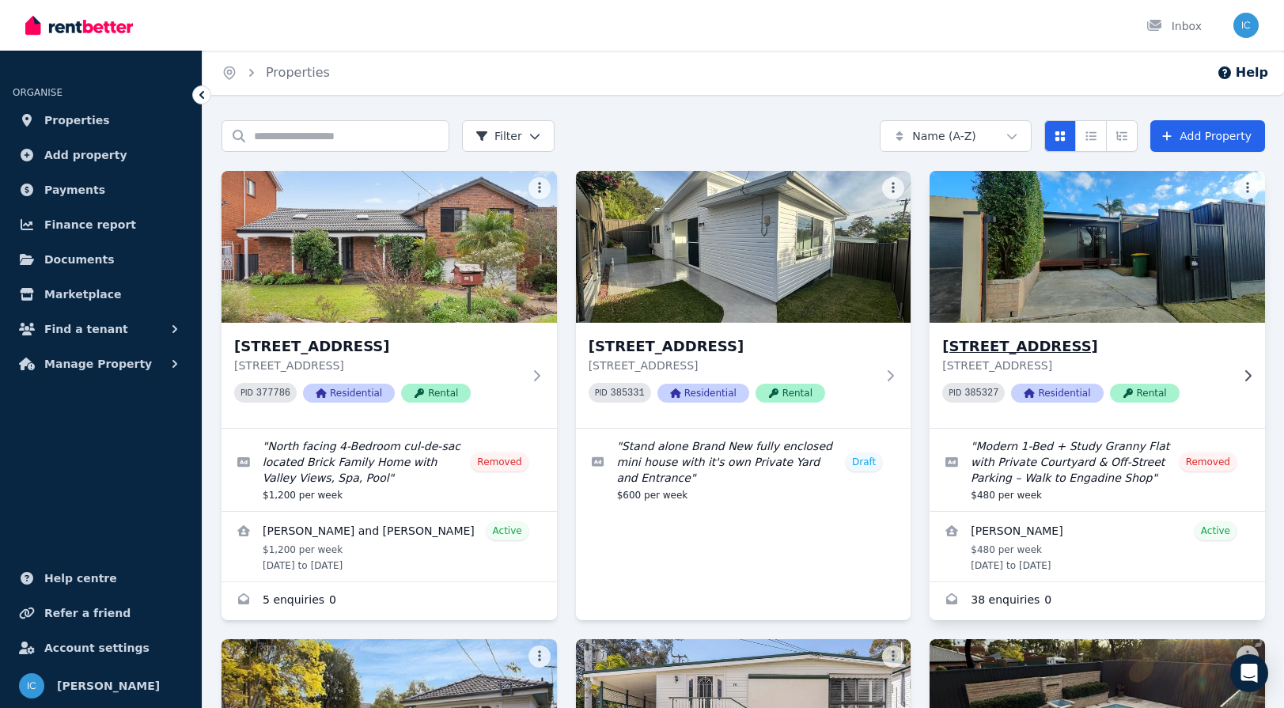
click at [1017, 312] on img at bounding box center [1097, 247] width 352 height 160
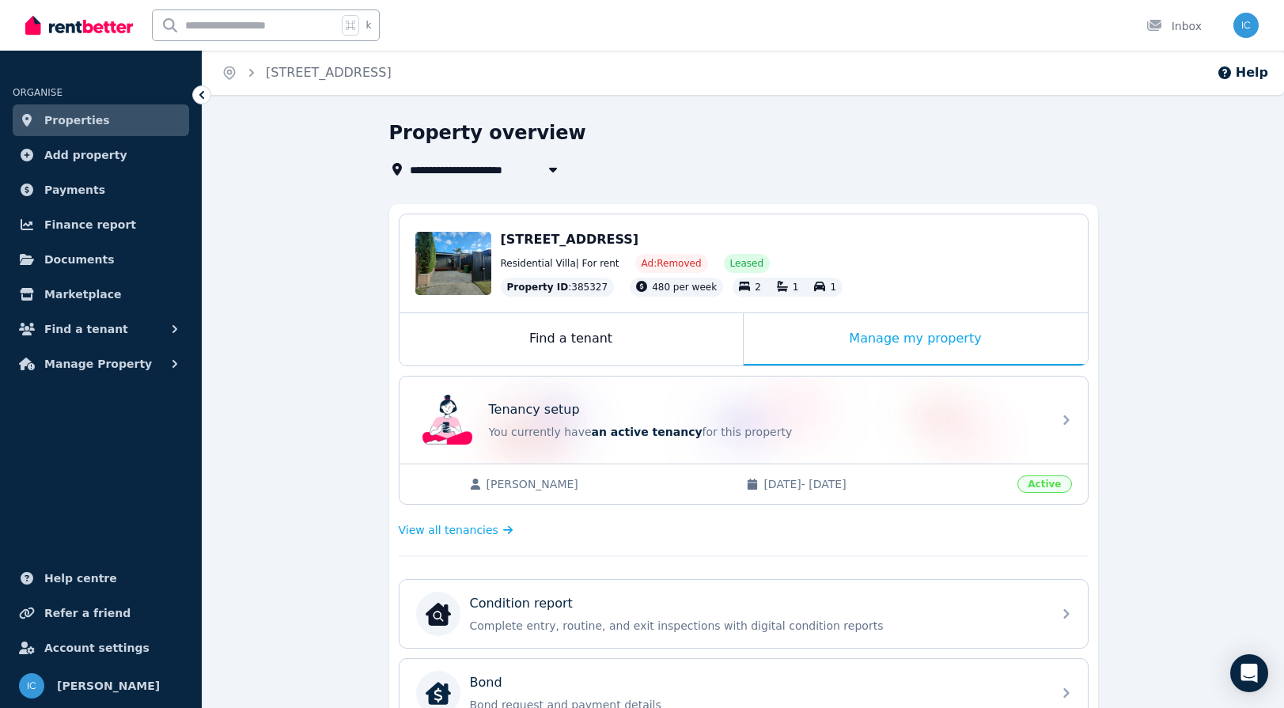
scroll to position [485, 0]
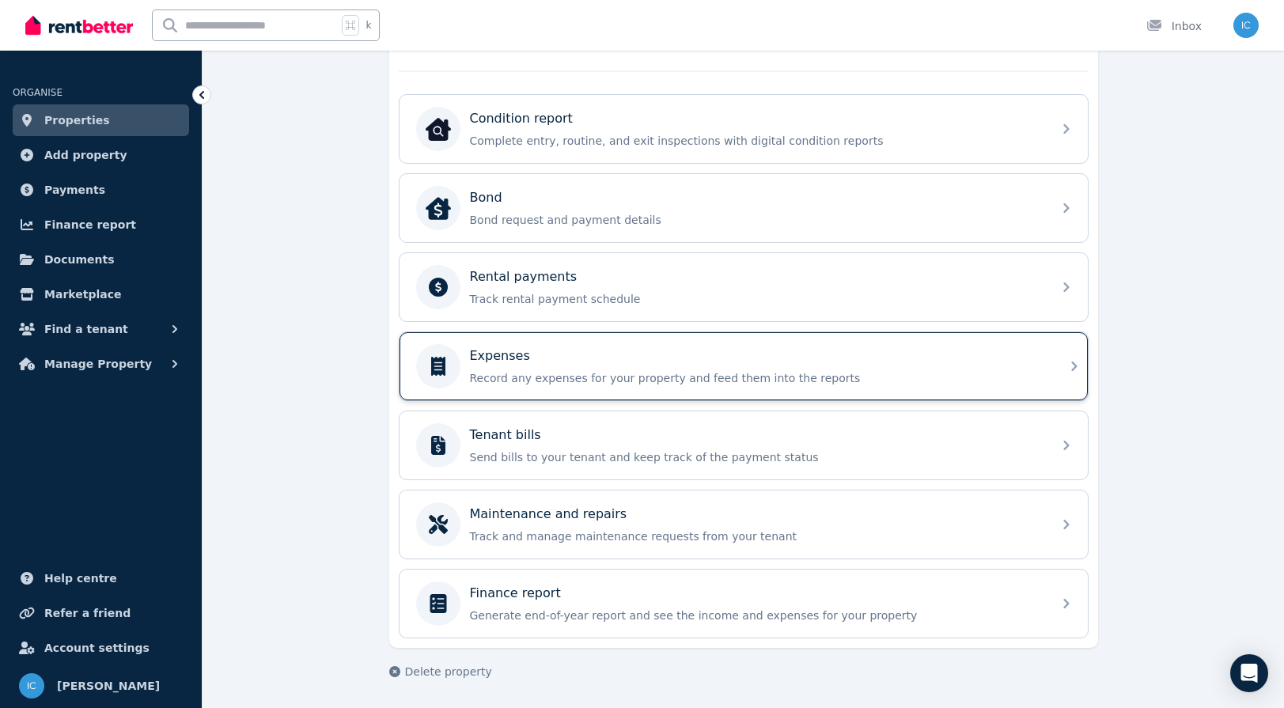
click at [618, 366] on div "Expenses Record any expenses for your property and feed them into the reports" at bounding box center [756, 366] width 573 height 40
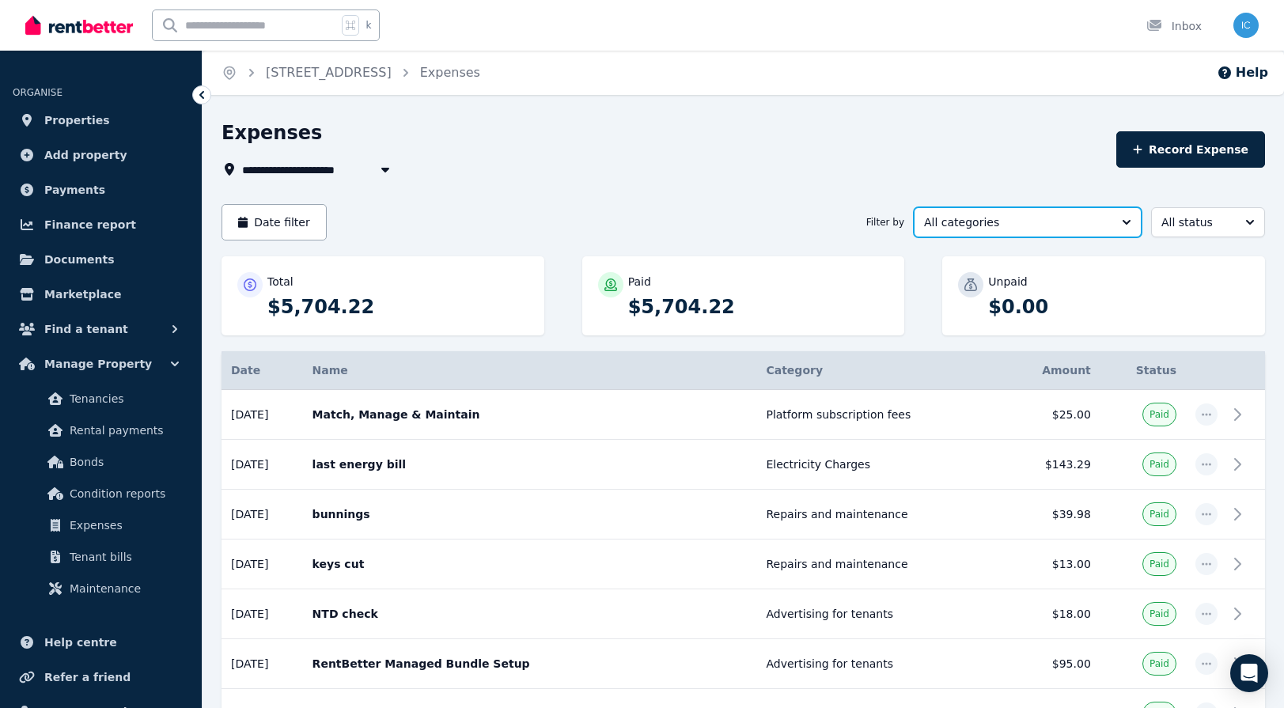
click at [1076, 225] on span "All categories" at bounding box center [1016, 222] width 185 height 16
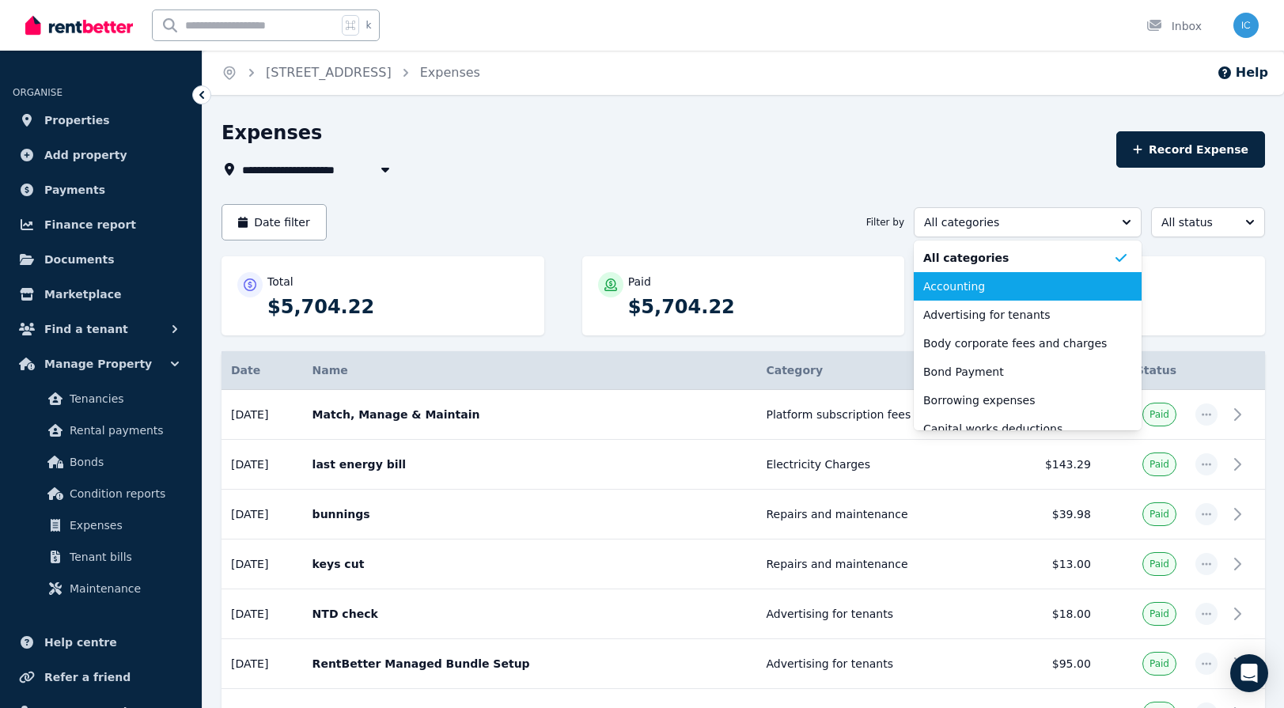
click at [1046, 290] on span "Accounting" at bounding box center [1018, 286] width 190 height 16
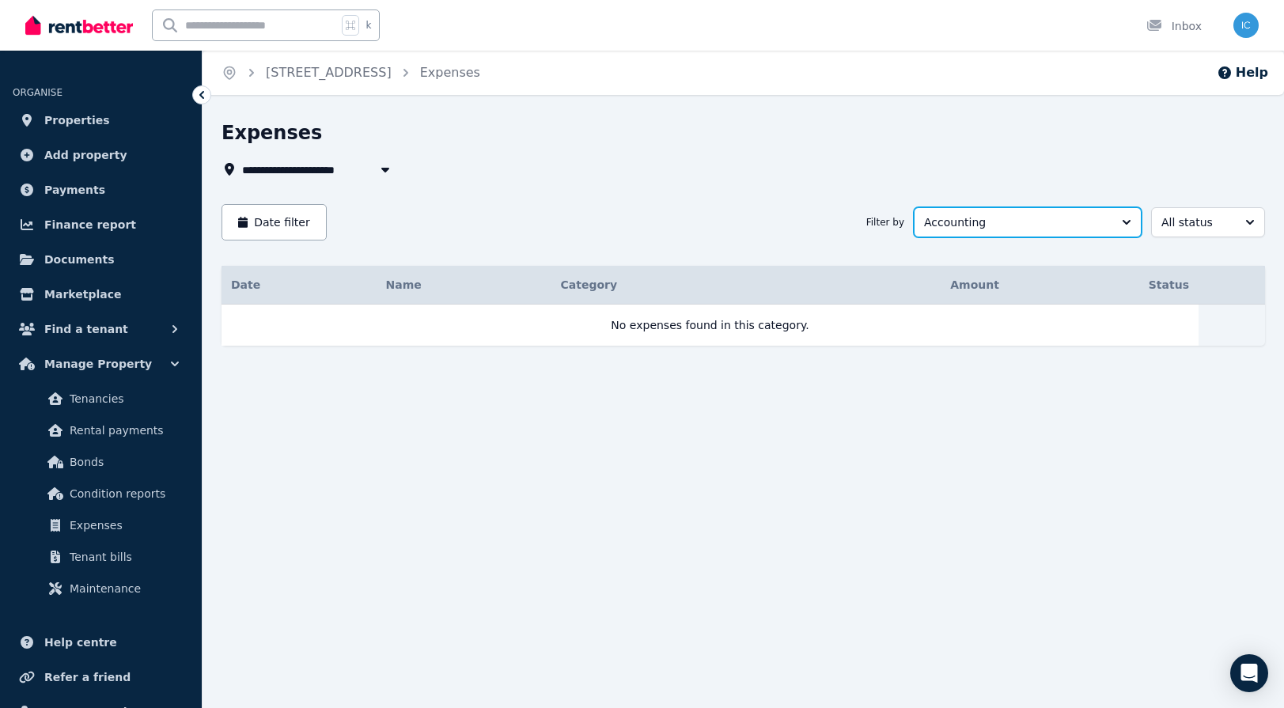
click at [1050, 212] on button "Accounting" at bounding box center [1028, 222] width 228 height 30
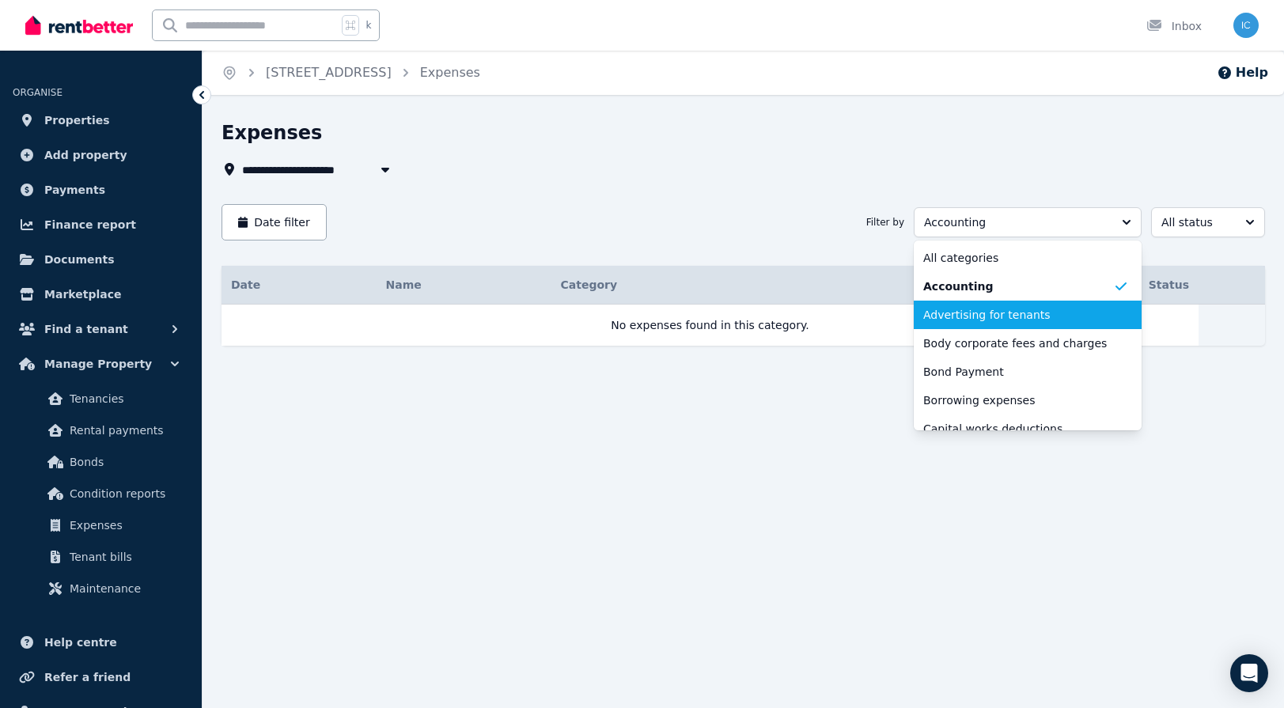
click at [1029, 316] on span "Advertising for tenants" at bounding box center [1018, 315] width 190 height 16
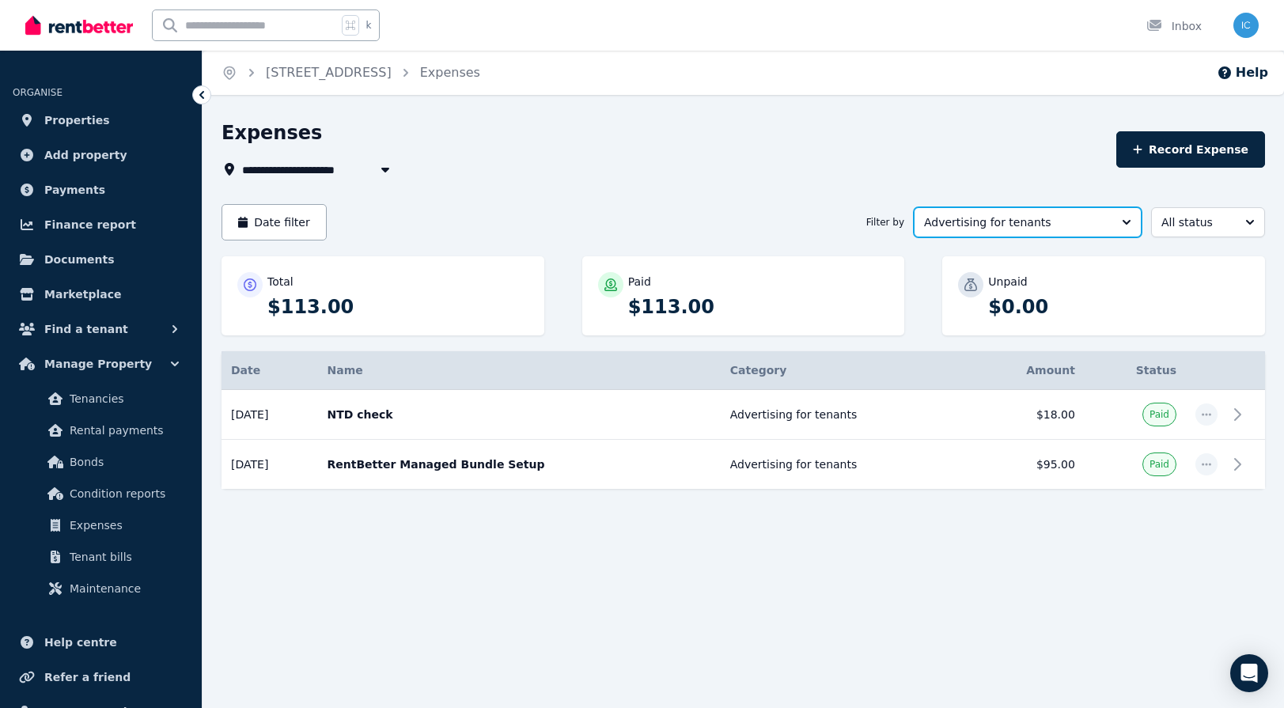
click at [1050, 223] on span "Advertising for tenants" at bounding box center [1016, 222] width 185 height 16
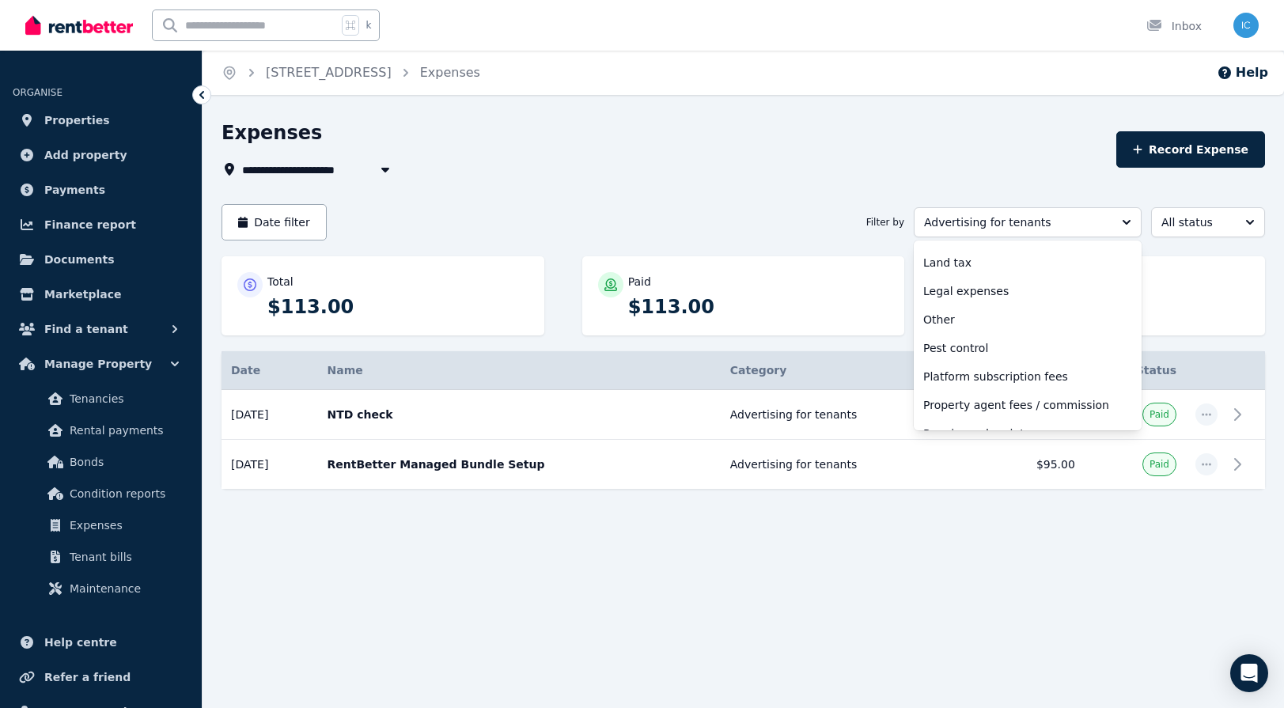
scroll to position [441, 0]
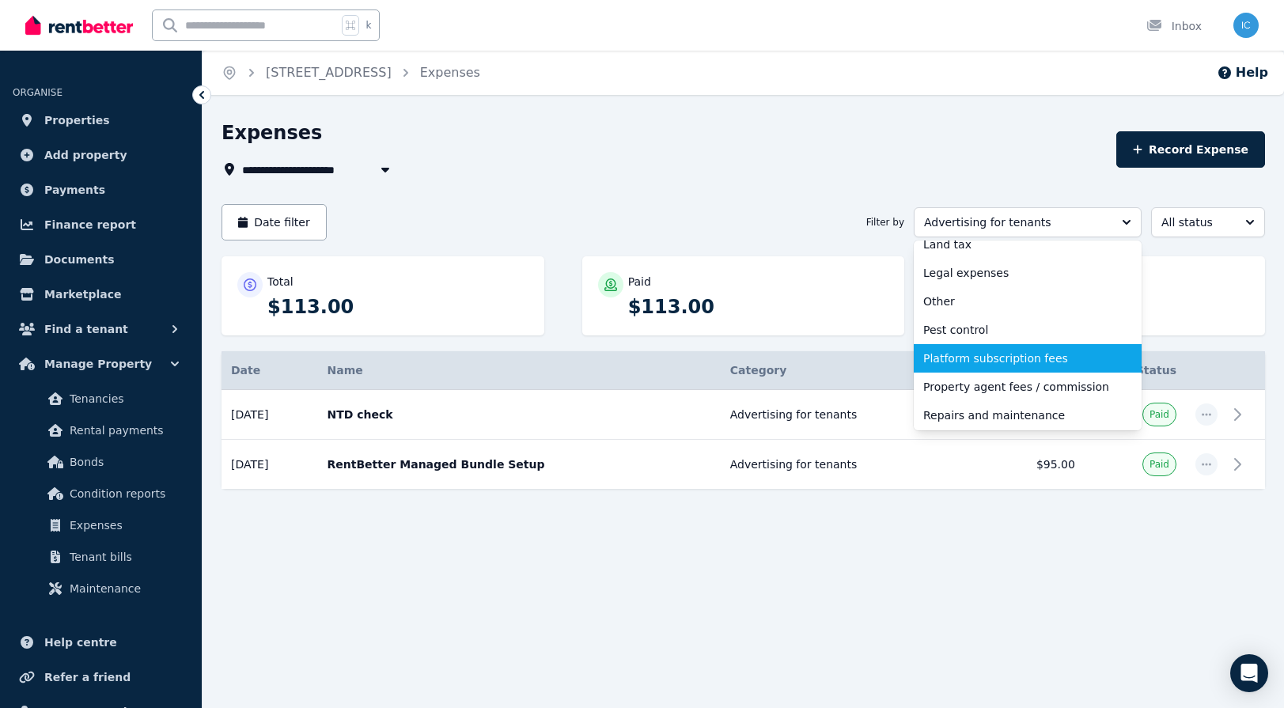
click at [1010, 358] on span "Platform subscription fees" at bounding box center [1018, 358] width 190 height 16
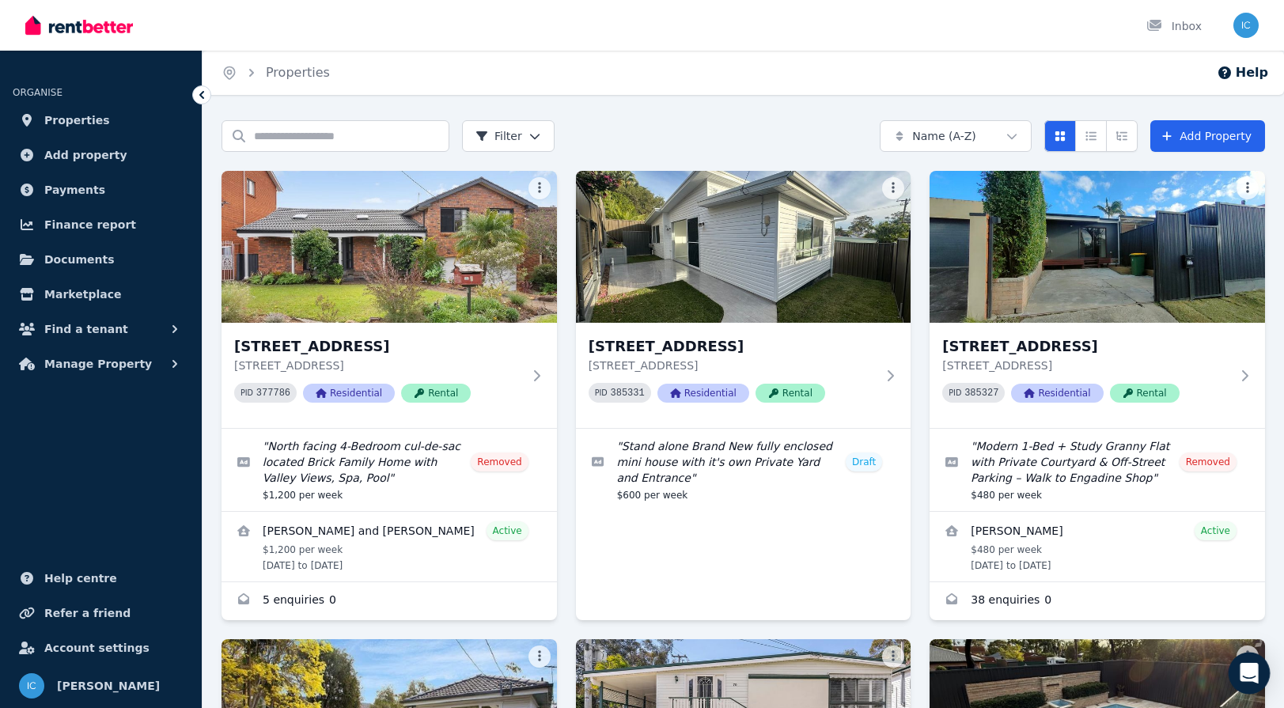
click at [1254, 662] on div "Open Intercom Messenger" at bounding box center [1249, 674] width 42 height 42
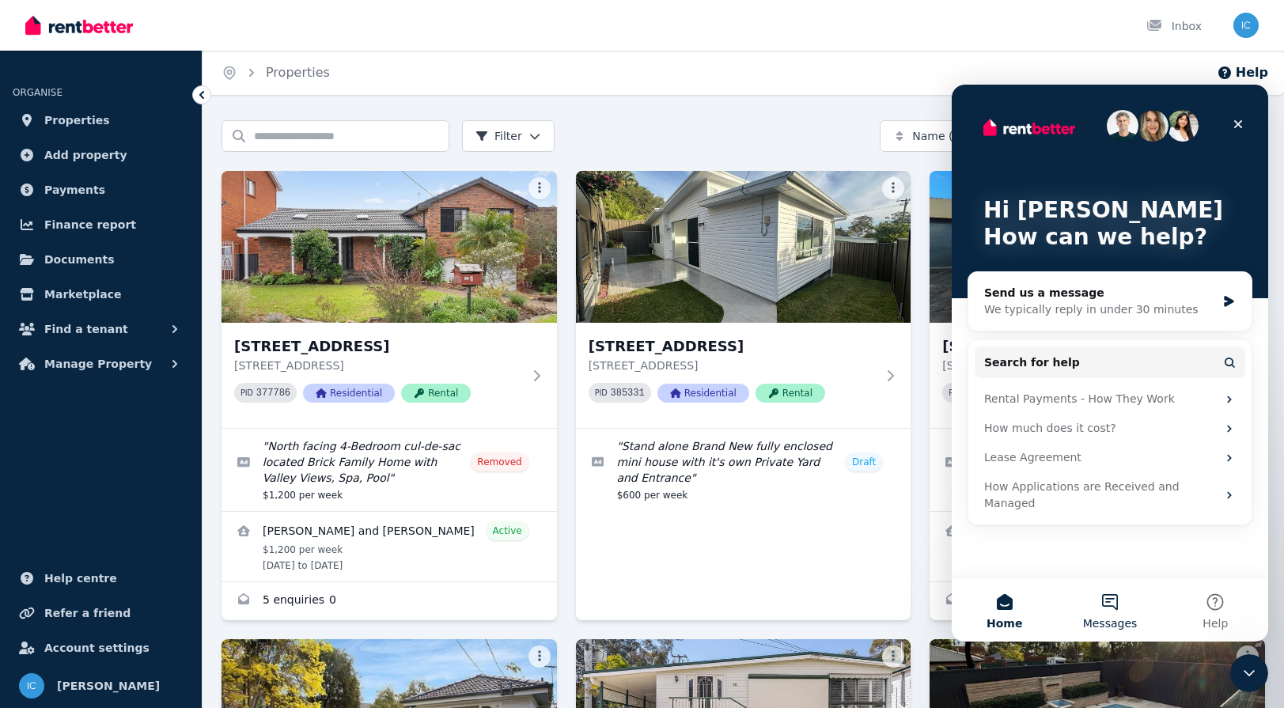
click at [1119, 605] on button "Messages" at bounding box center [1109, 609] width 105 height 63
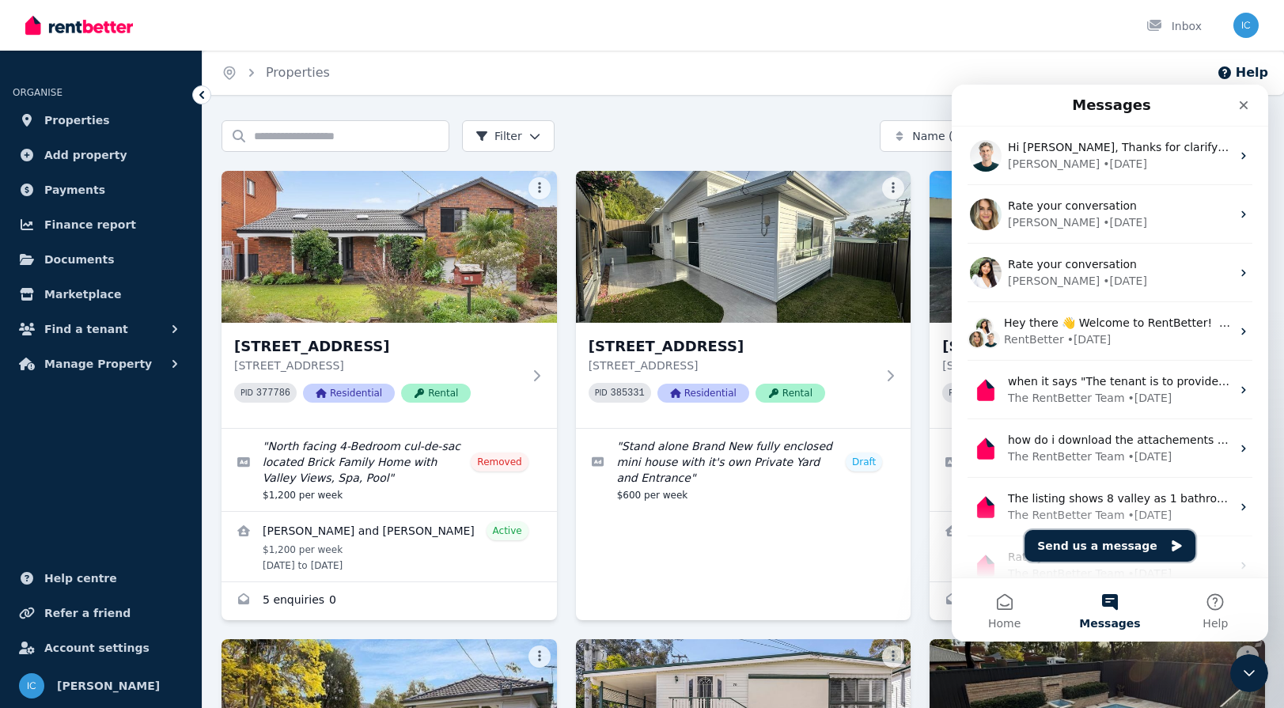
click at [1108, 539] on button "Send us a message" at bounding box center [1109, 546] width 171 height 32
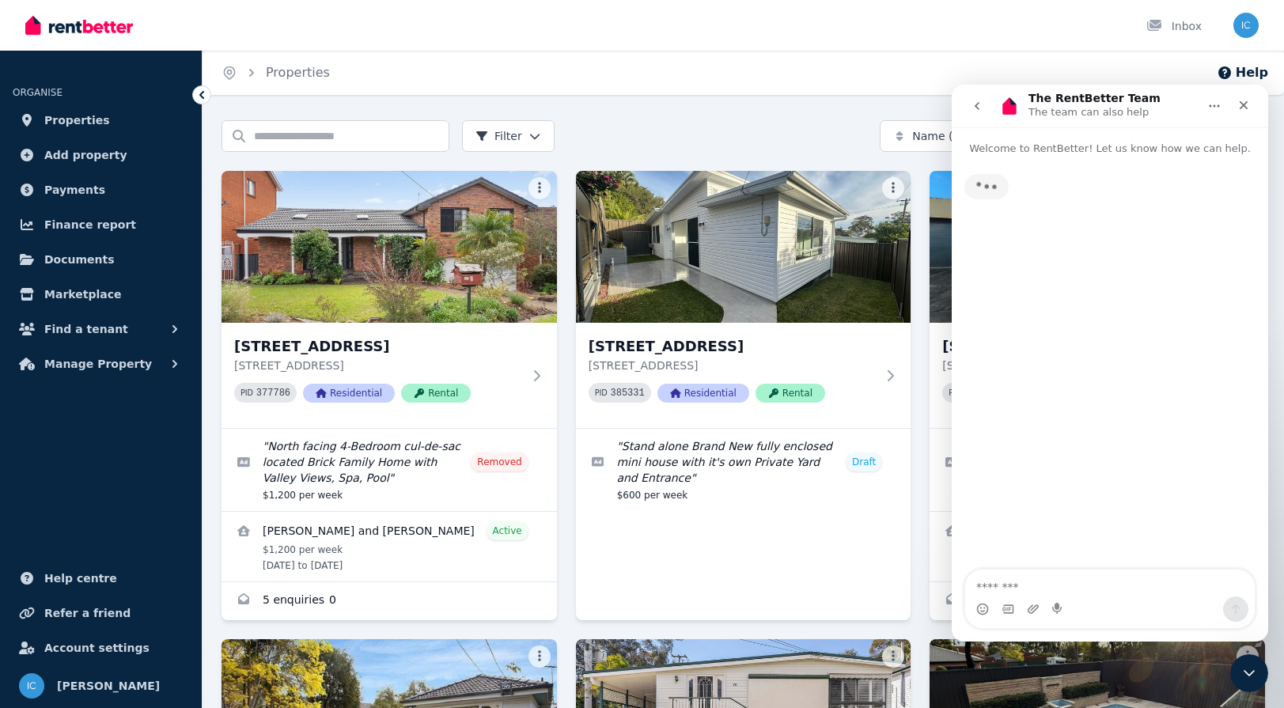
click at [1039, 590] on textarea "Message…" at bounding box center [1109, 582] width 289 height 27
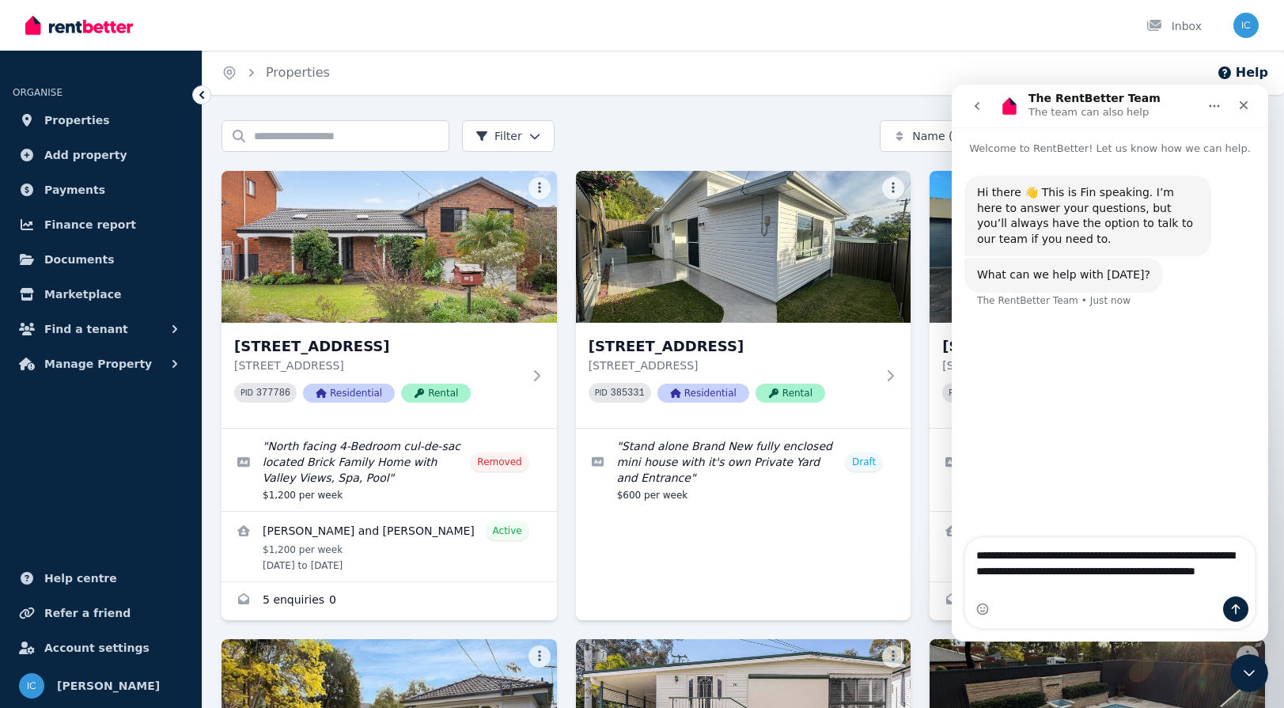
type textarea "**********"
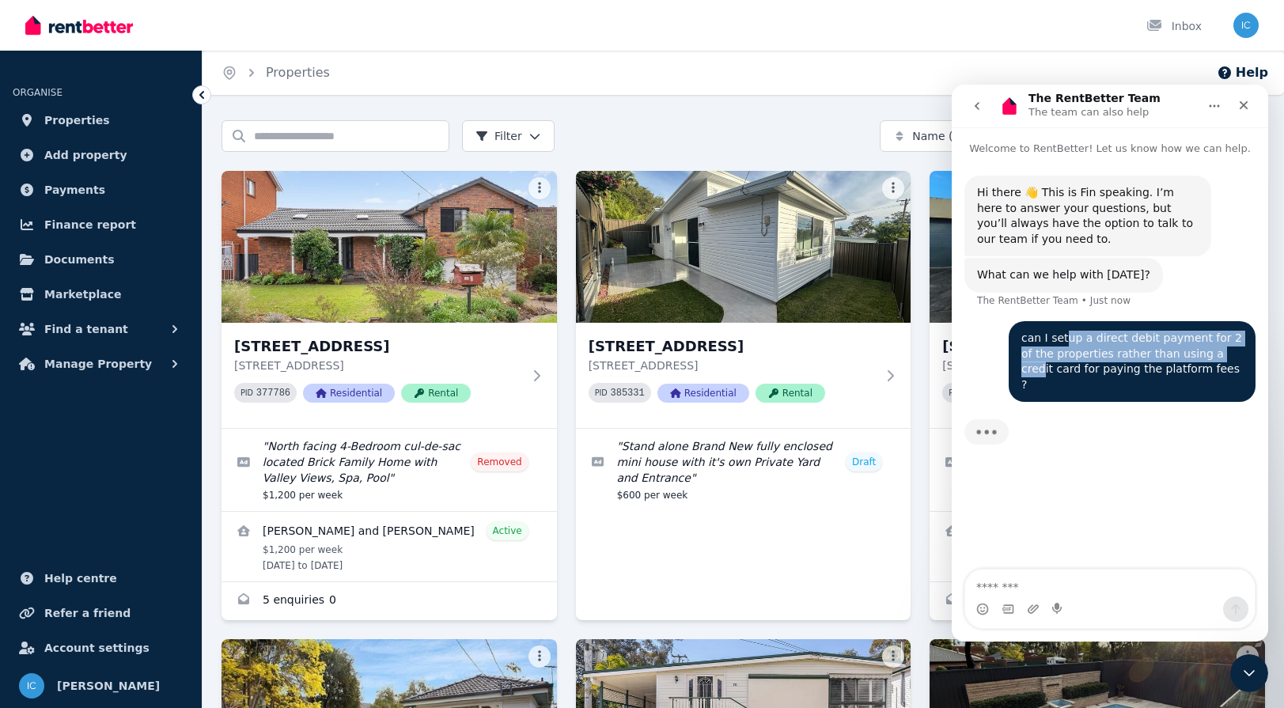
drag, startPoint x: 1217, startPoint y: 353, endPoint x: 1061, endPoint y: 339, distance: 155.6
click at [1061, 339] on div "can I setup a direct debit payment for 2 of the properties rather than using a …" at bounding box center [1131, 362] width 221 height 62
click at [1031, 343] on div "can I setup a direct debit payment for 2 of the properties rather than using a …" at bounding box center [1131, 362] width 221 height 62
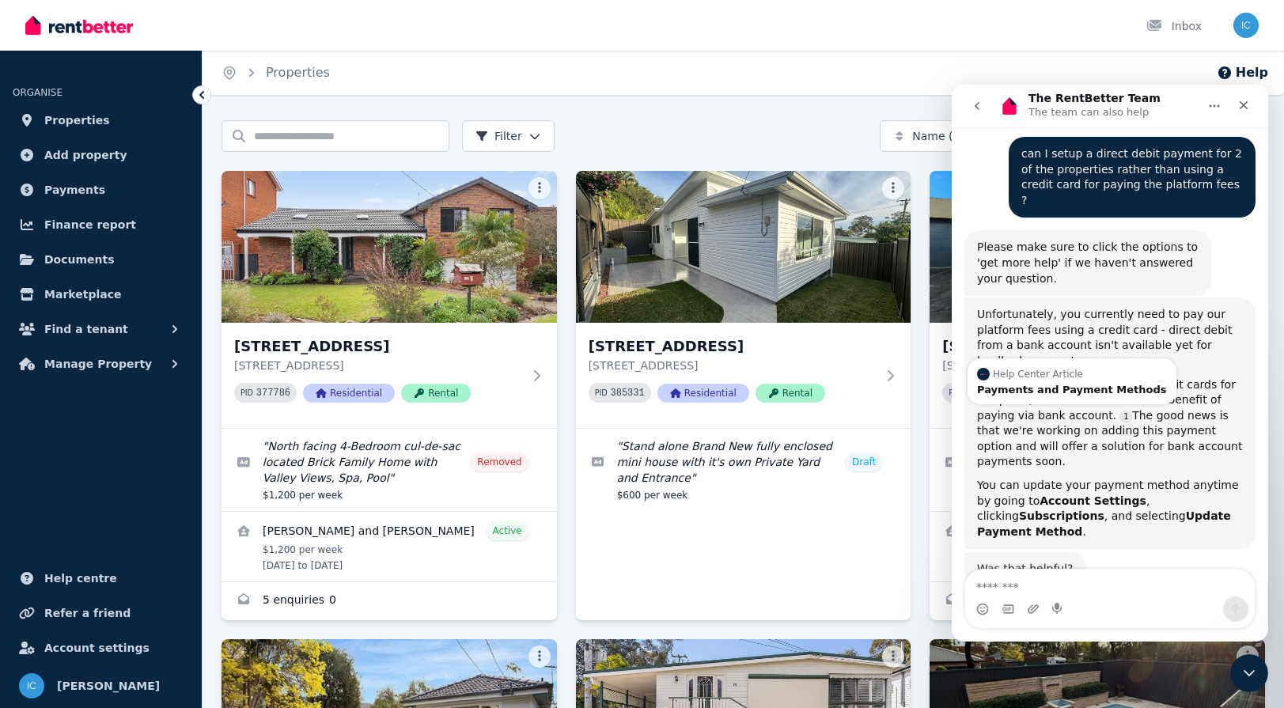
scroll to position [171, 0]
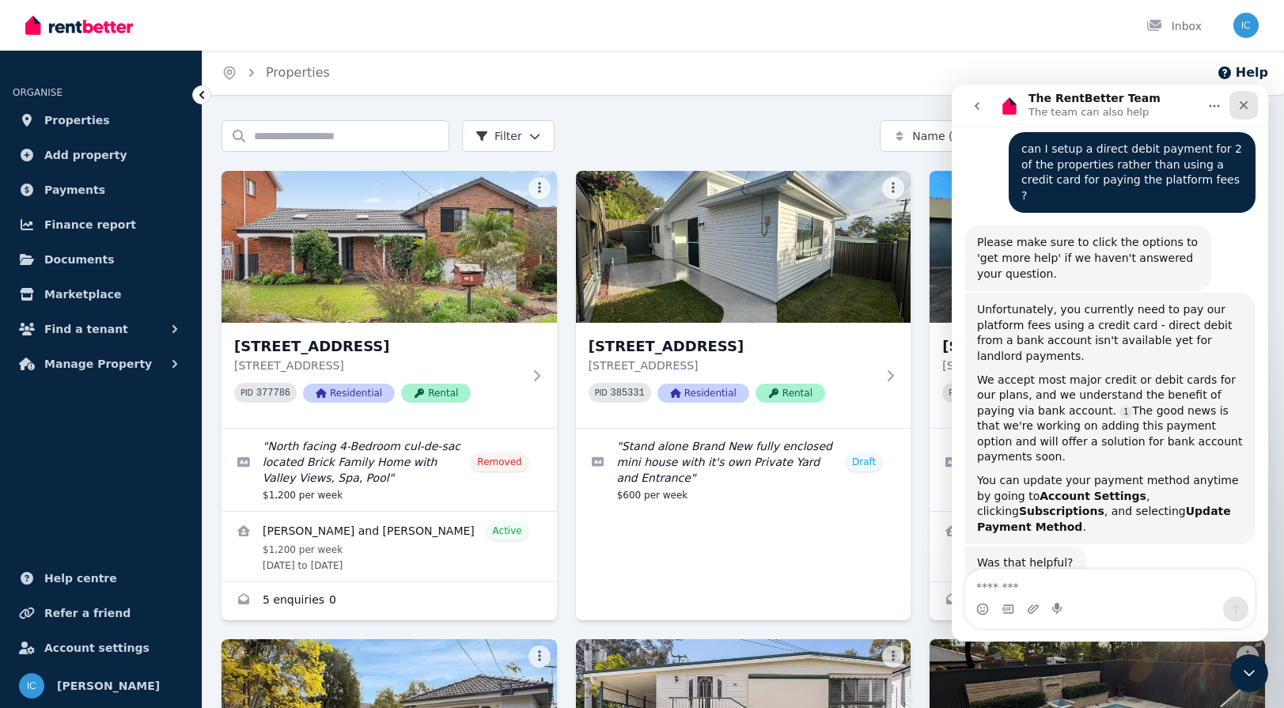
click at [1238, 101] on icon "Close" at bounding box center [1243, 105] width 13 height 13
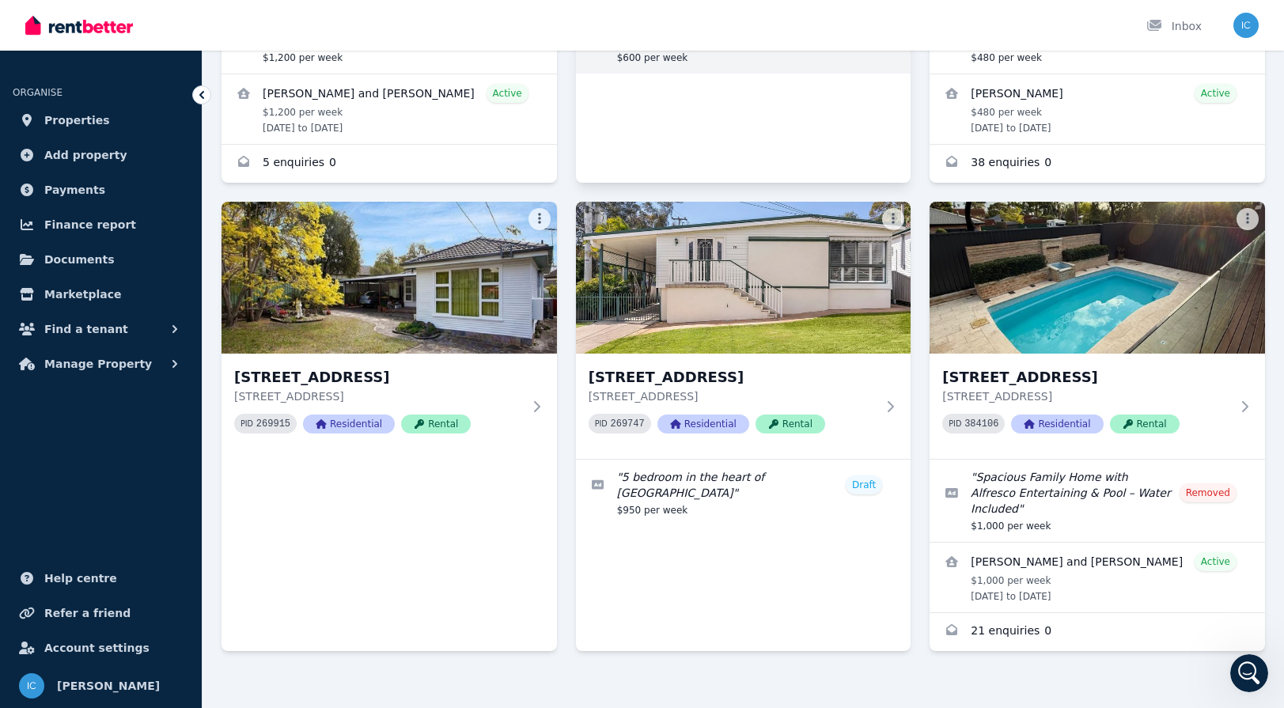
scroll to position [0, 0]
